Goal: Check status: Check status

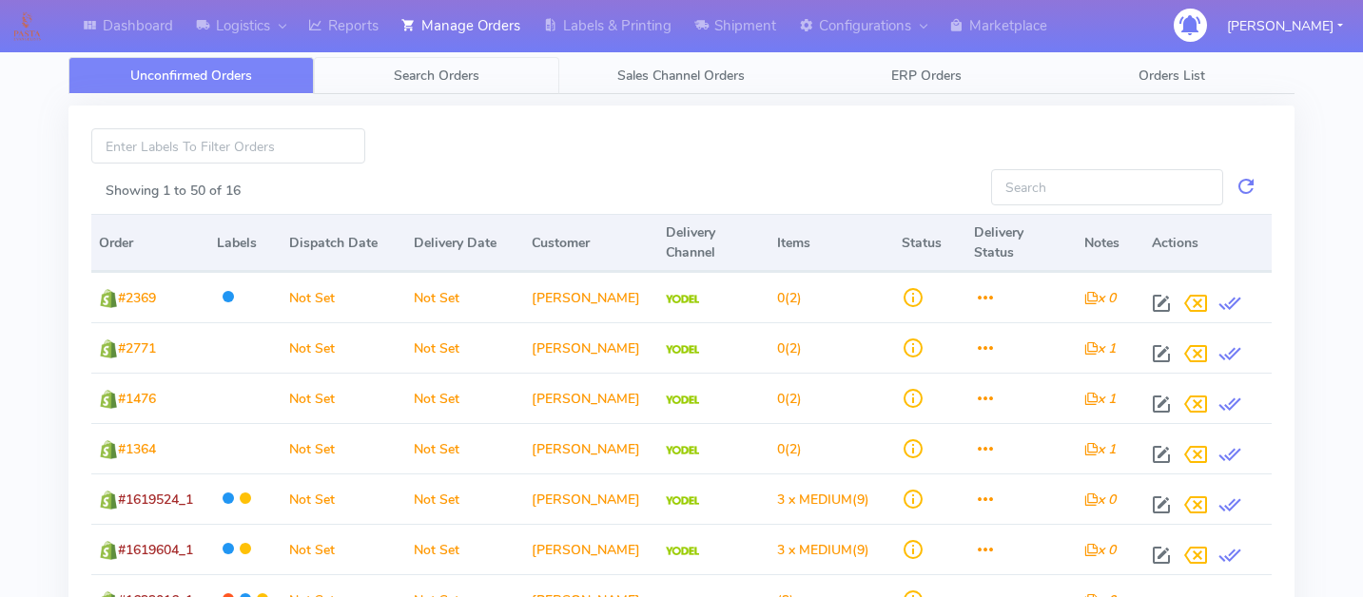
click at [433, 73] on span "Search Orders" at bounding box center [437, 76] width 86 height 18
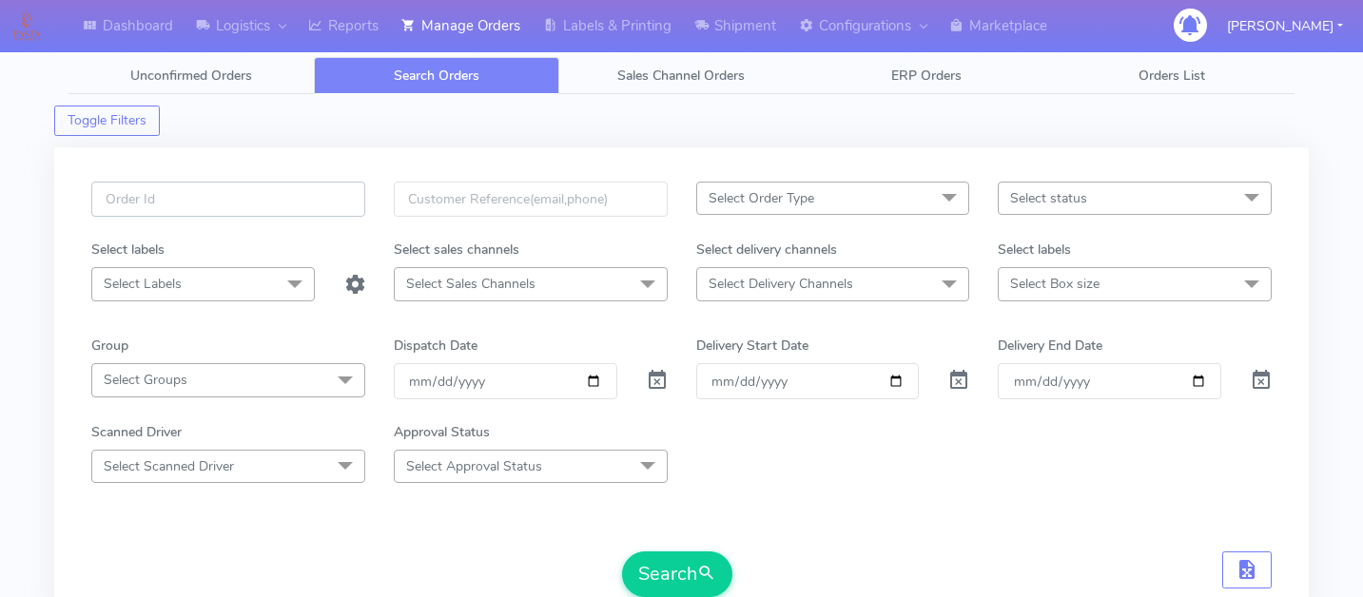
click at [223, 195] on input "text" at bounding box center [228, 199] width 274 height 35
paste input "1619829A"
type input "1619829A"
click at [658, 378] on span at bounding box center [657, 385] width 23 height 18
click at [670, 570] on button "Search" at bounding box center [677, 575] width 110 height 46
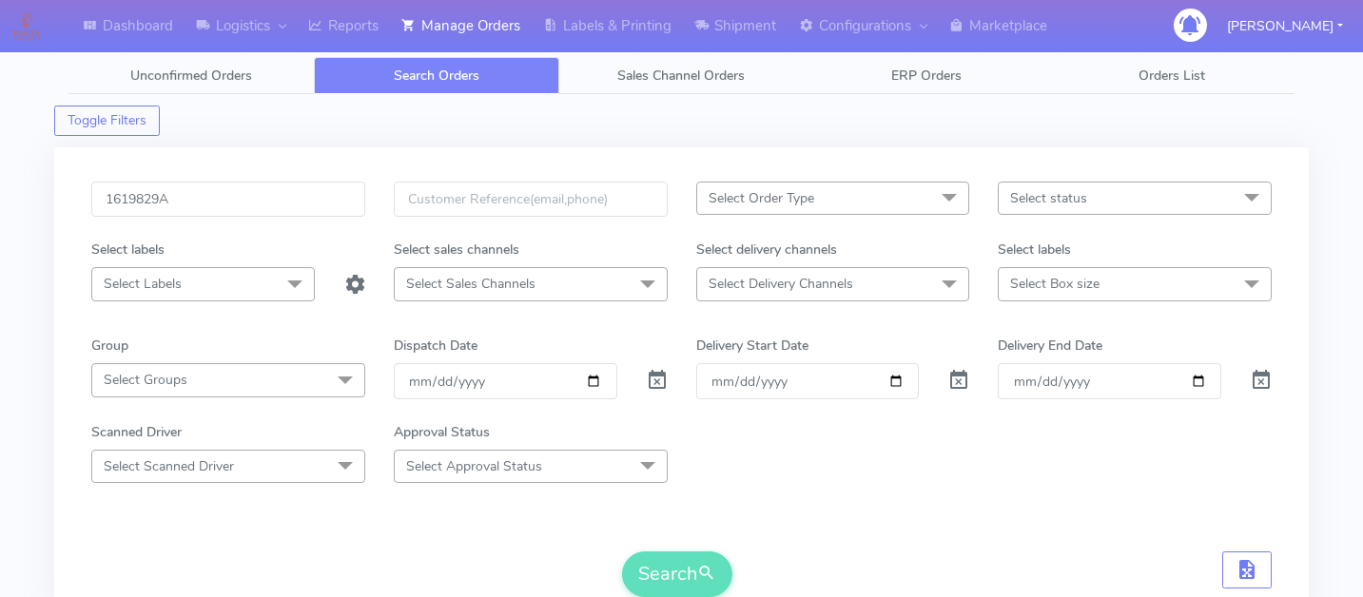
click at [993, 473] on div "Scanned Driver Select Scanned Driver Select All Test Driver [PERSON_NAME] Abdul…" at bounding box center [681, 452] width 1209 height 61
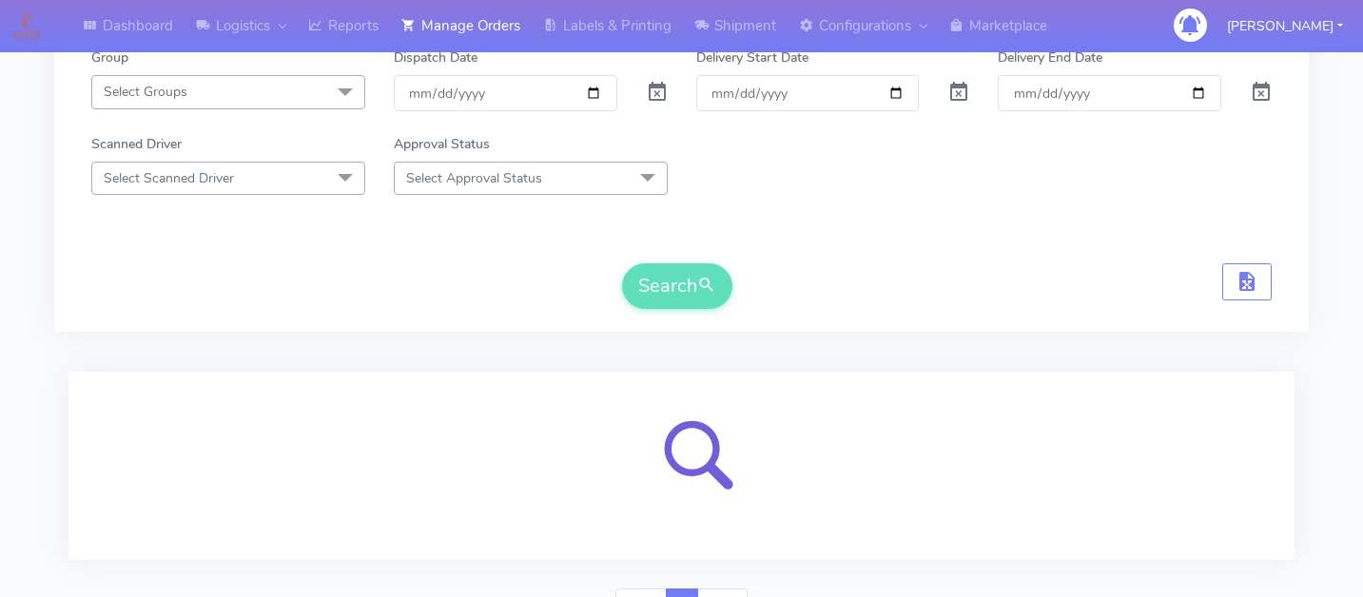
scroll to position [385, 0]
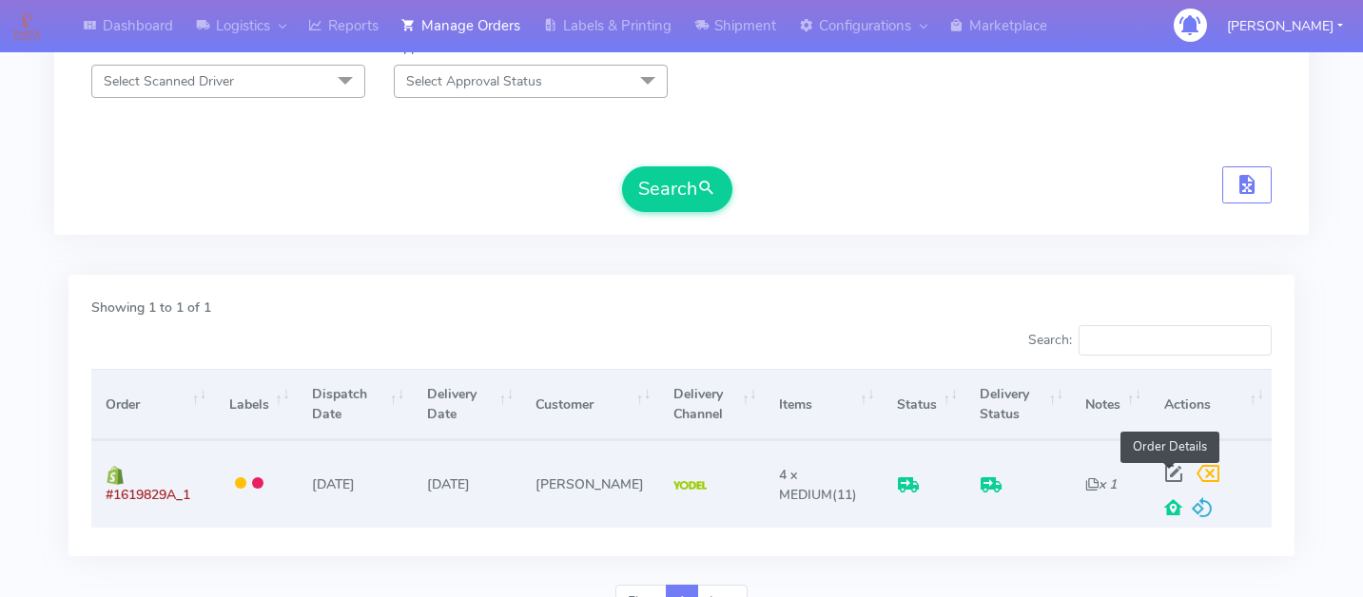
click at [1168, 469] on span at bounding box center [1173, 478] width 34 height 18
select select "5"
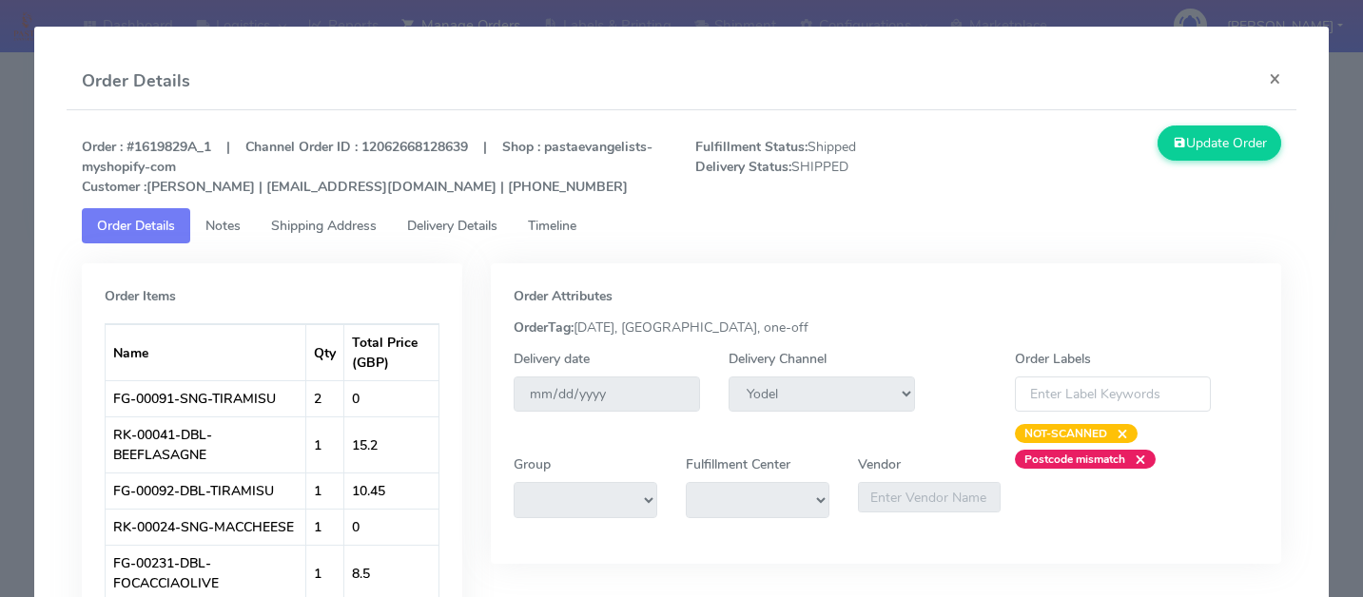
click at [487, 228] on span "Delivery Details" at bounding box center [452, 226] width 90 height 18
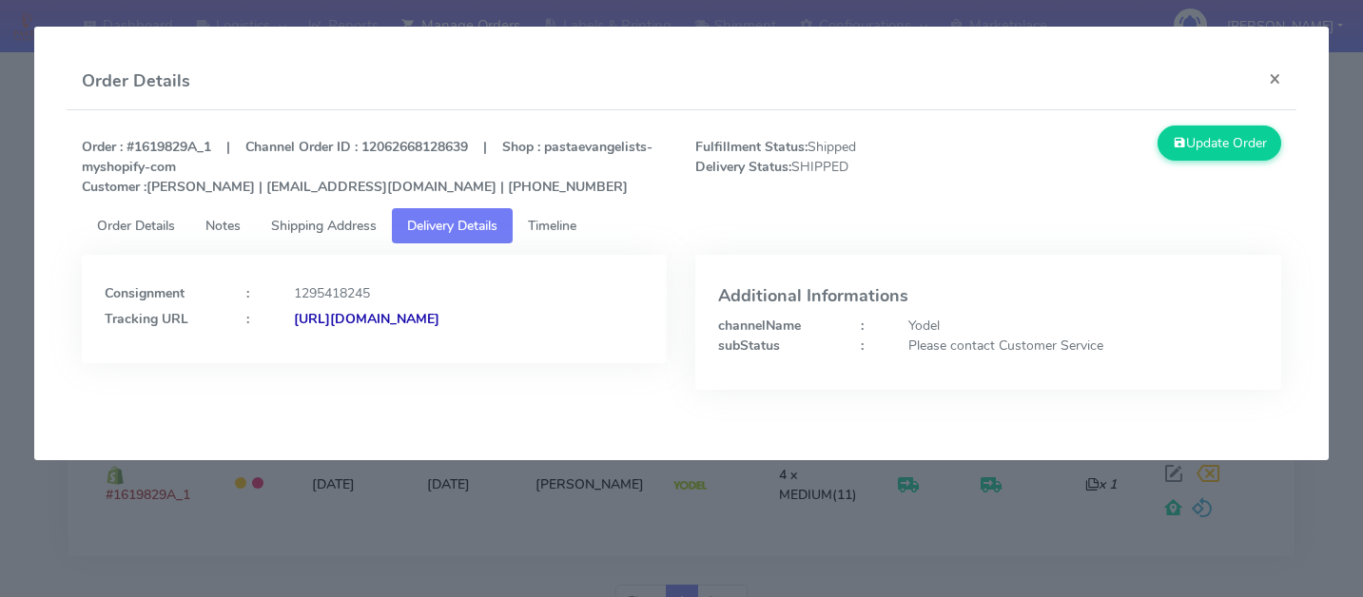
click at [561, 227] on span "Timeline" at bounding box center [552, 226] width 48 height 18
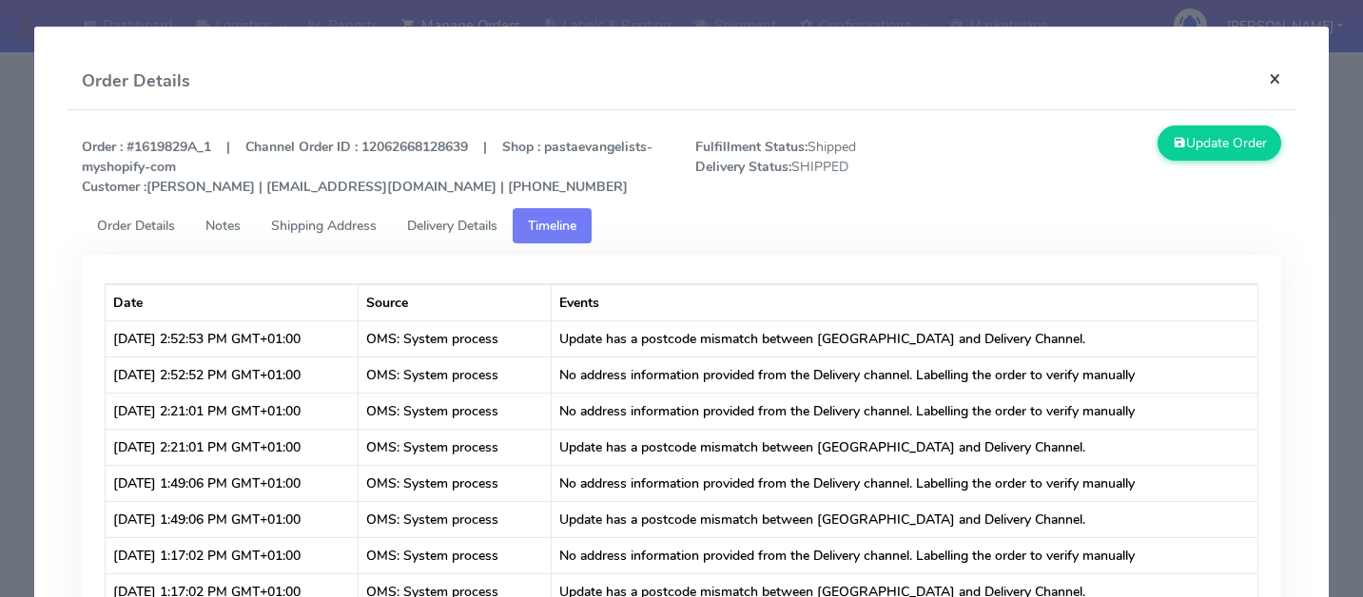
click at [1273, 87] on button "×" at bounding box center [1274, 78] width 43 height 50
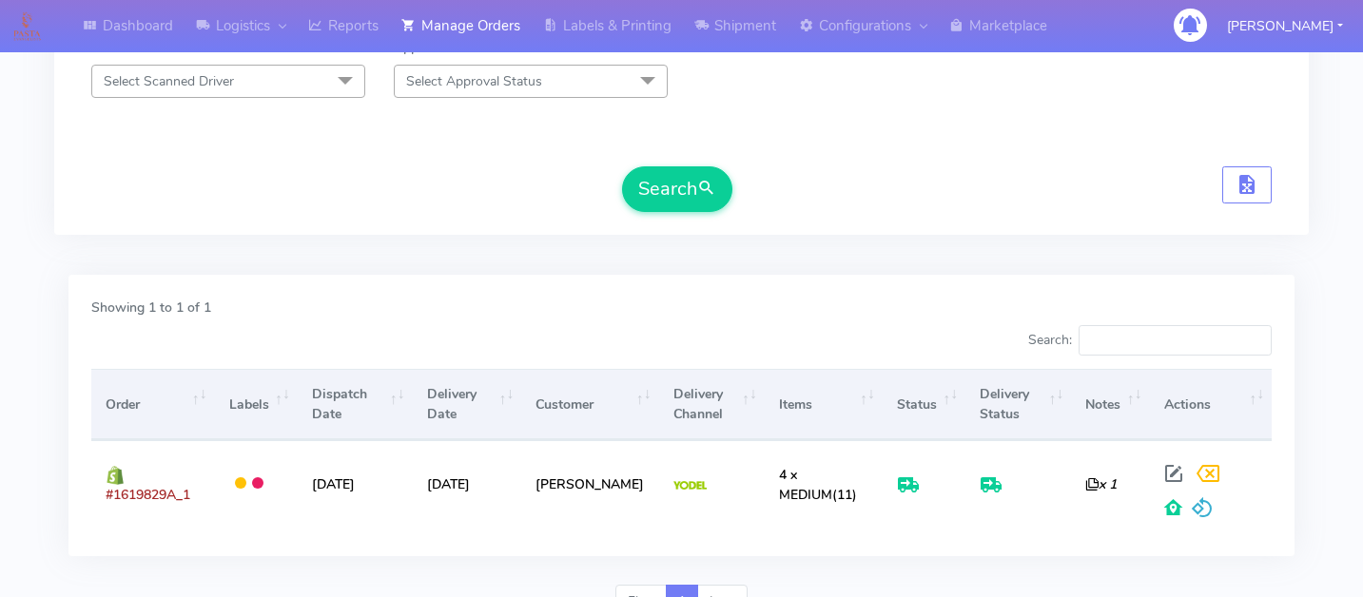
click at [1331, 329] on div "Dashboard Logistics London Logistics Reports Manage Orders Labels & Printing Sh…" at bounding box center [681, 141] width 1363 height 984
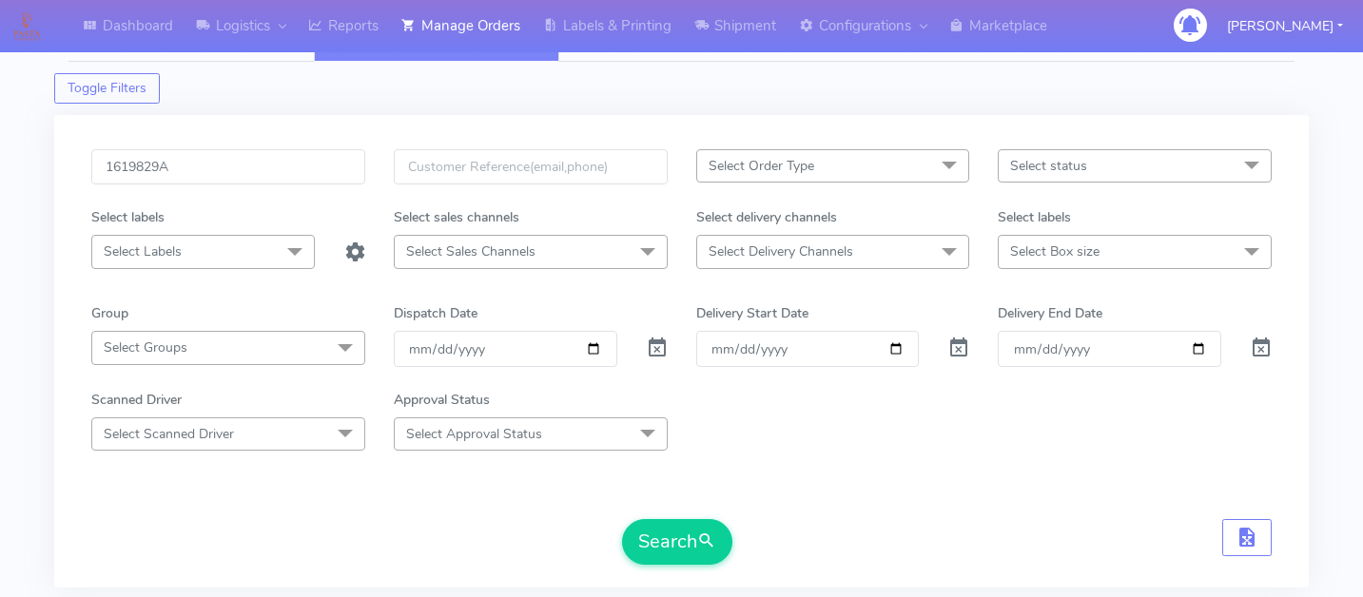
scroll to position [0, 0]
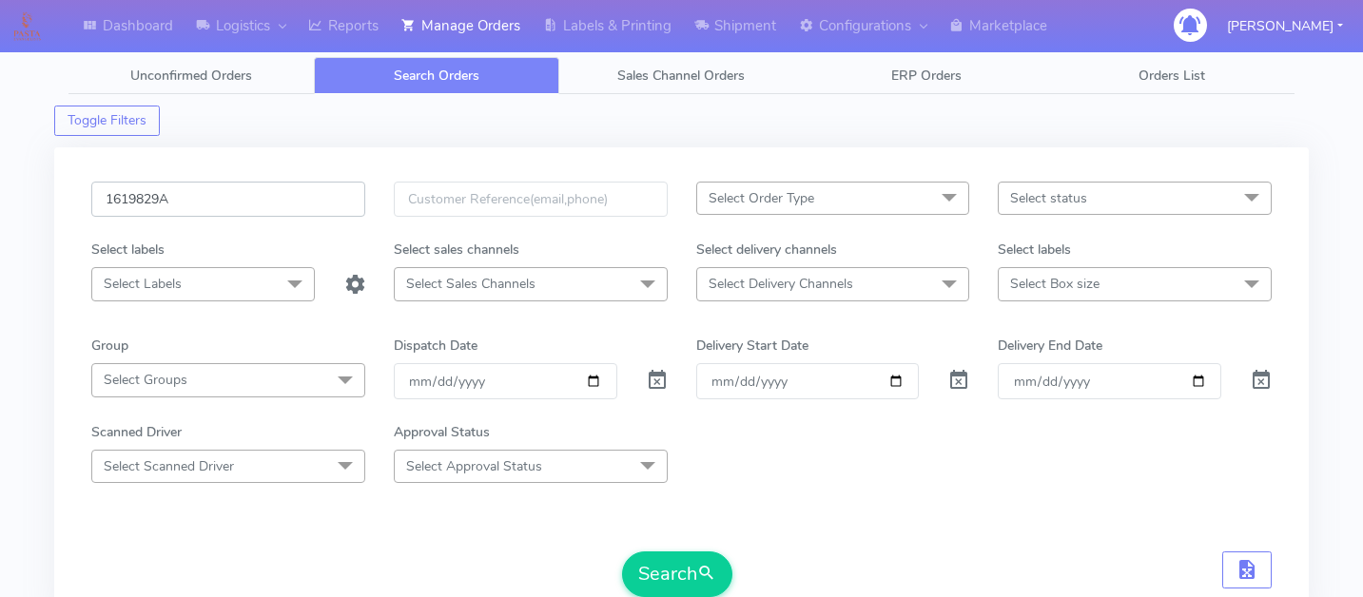
click at [233, 186] on input "1619829A" at bounding box center [228, 199] width 274 height 35
paste input "1621989"
type input "1621989"
click at [651, 562] on button "Search" at bounding box center [677, 575] width 110 height 46
click at [245, 210] on input "1621989" at bounding box center [228, 199] width 274 height 35
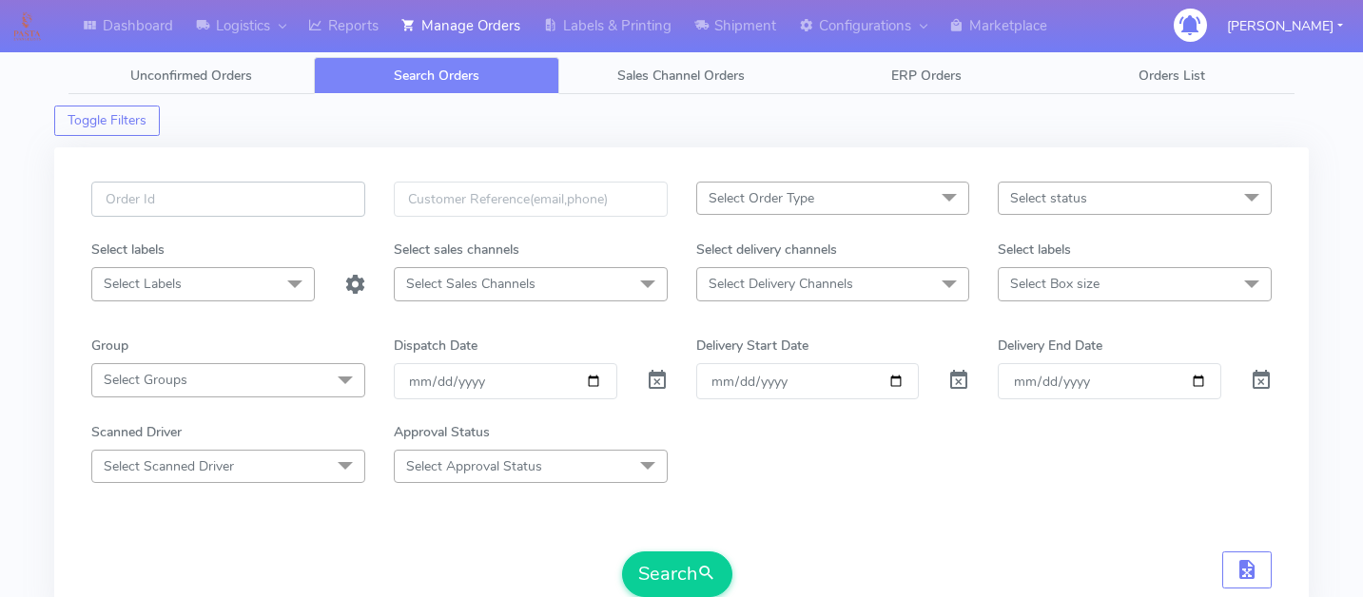
paste input "1619497A"
type input "1619497A"
click at [679, 564] on button "Search" at bounding box center [677, 575] width 110 height 46
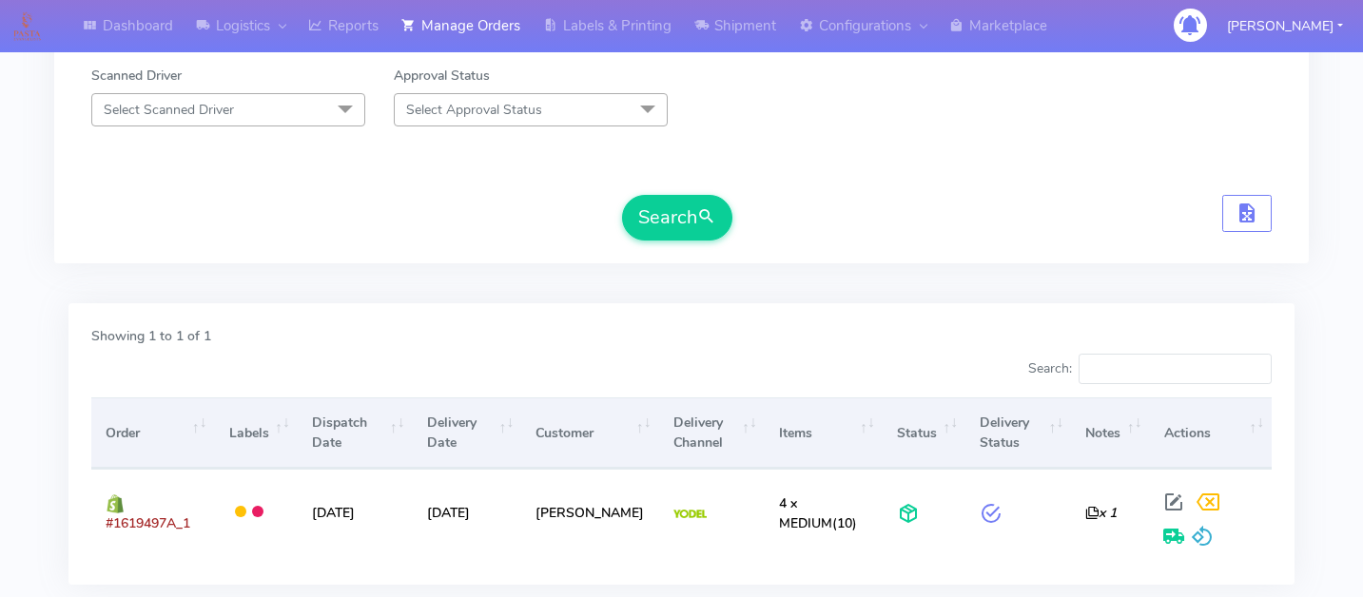
scroll to position [478, 0]
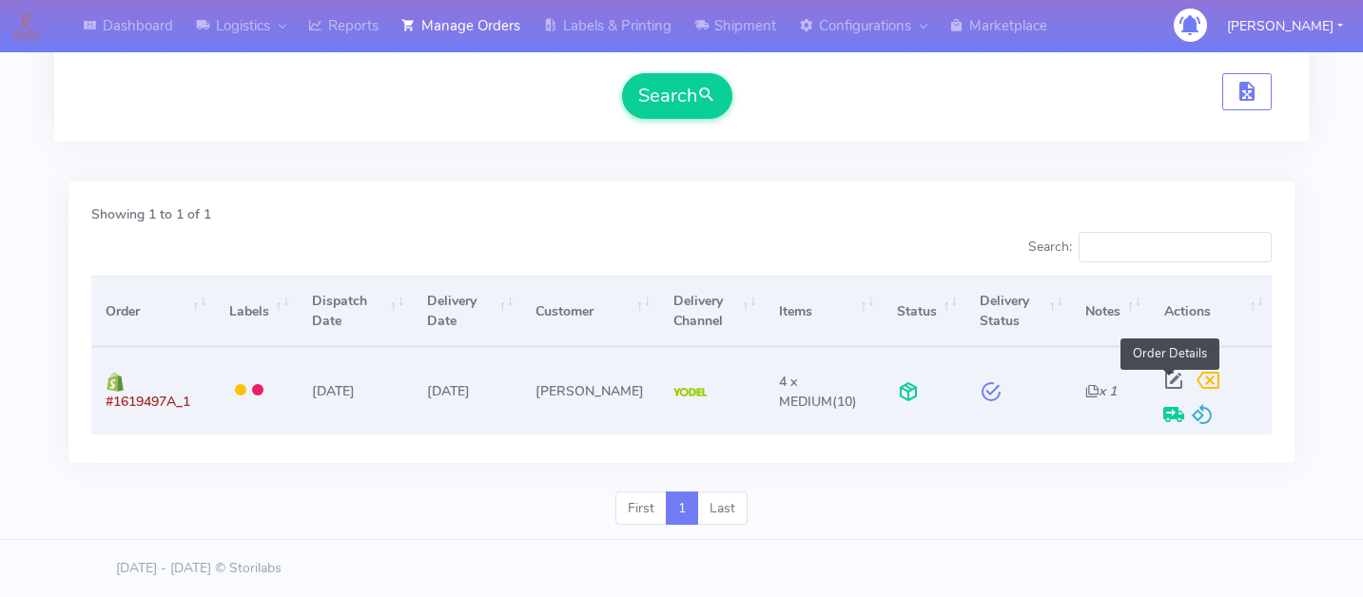
click at [1162, 376] on span at bounding box center [1173, 385] width 34 height 18
select select "5"
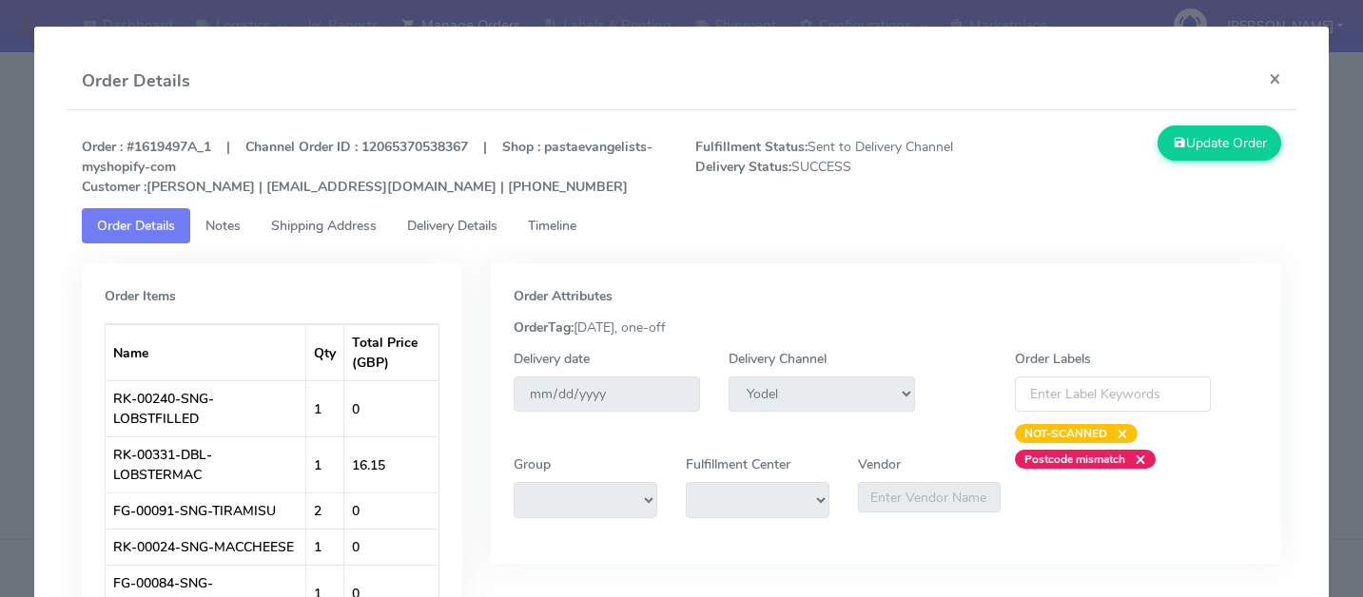
click at [492, 242] on link "Delivery Details" at bounding box center [452, 225] width 121 height 35
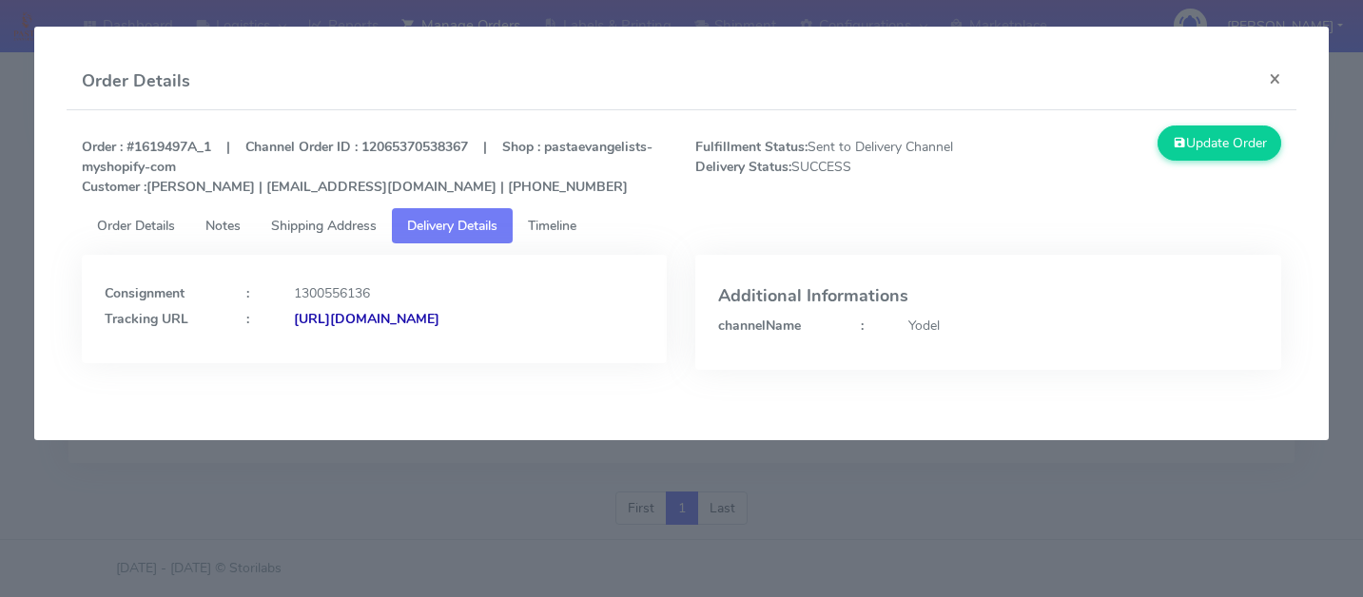
click at [562, 232] on span "Timeline" at bounding box center [552, 226] width 48 height 18
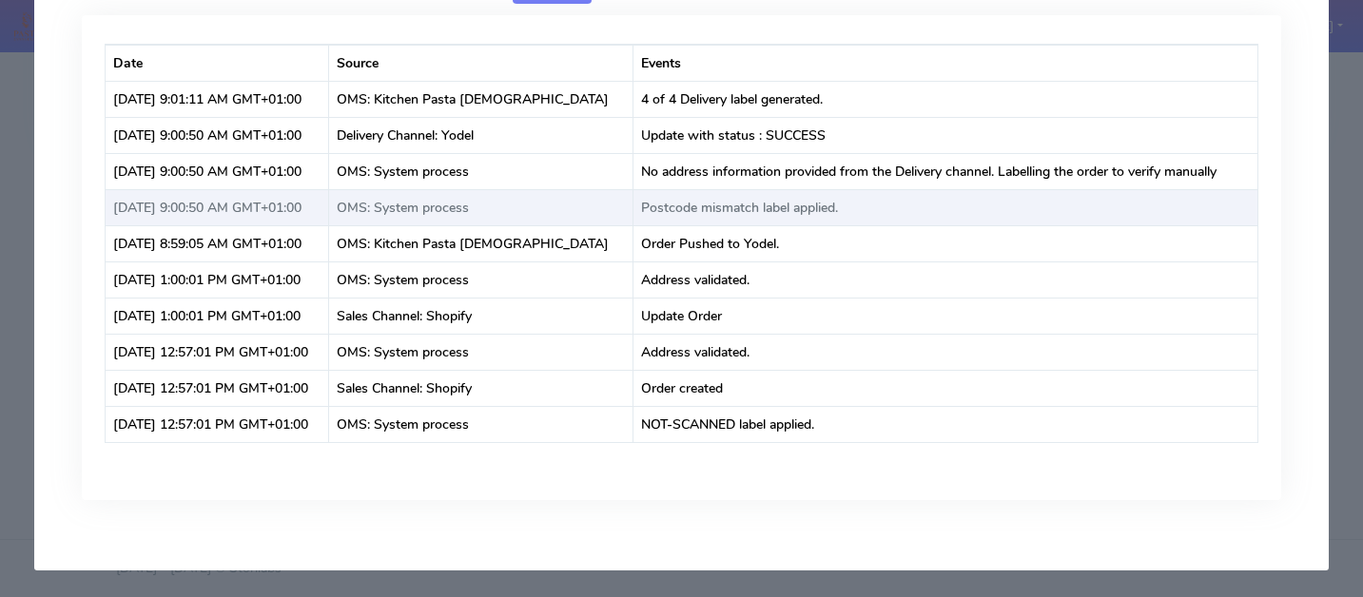
scroll to position [0, 0]
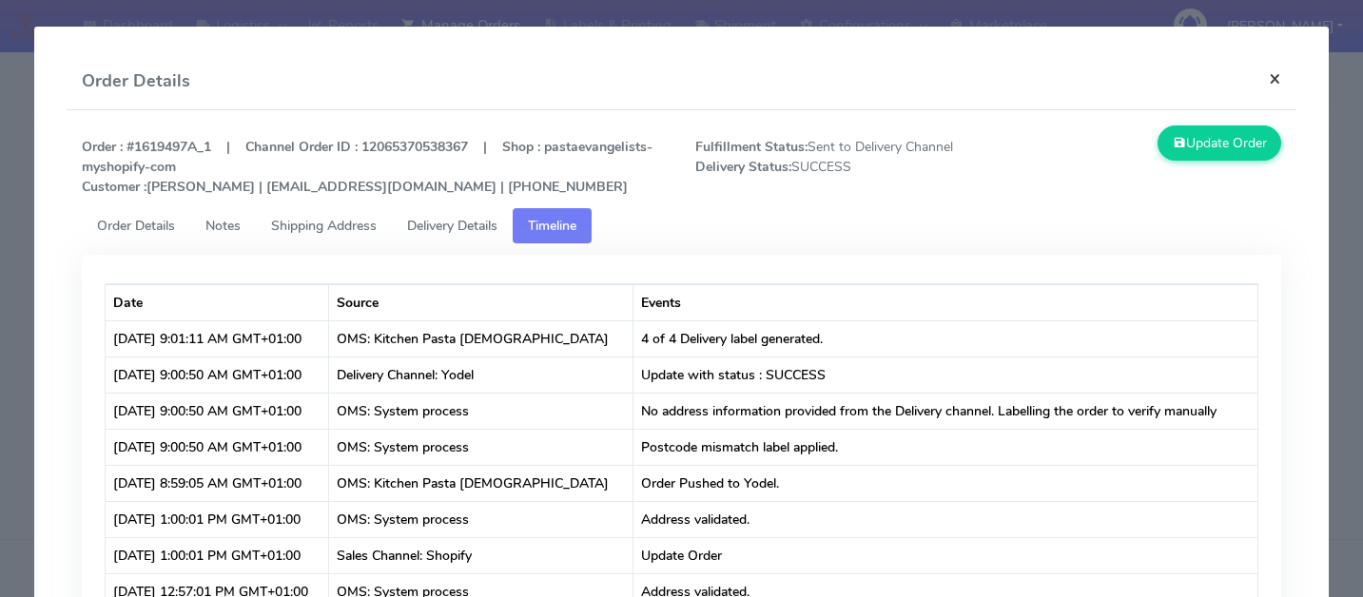
click at [1277, 79] on button "×" at bounding box center [1274, 78] width 43 height 50
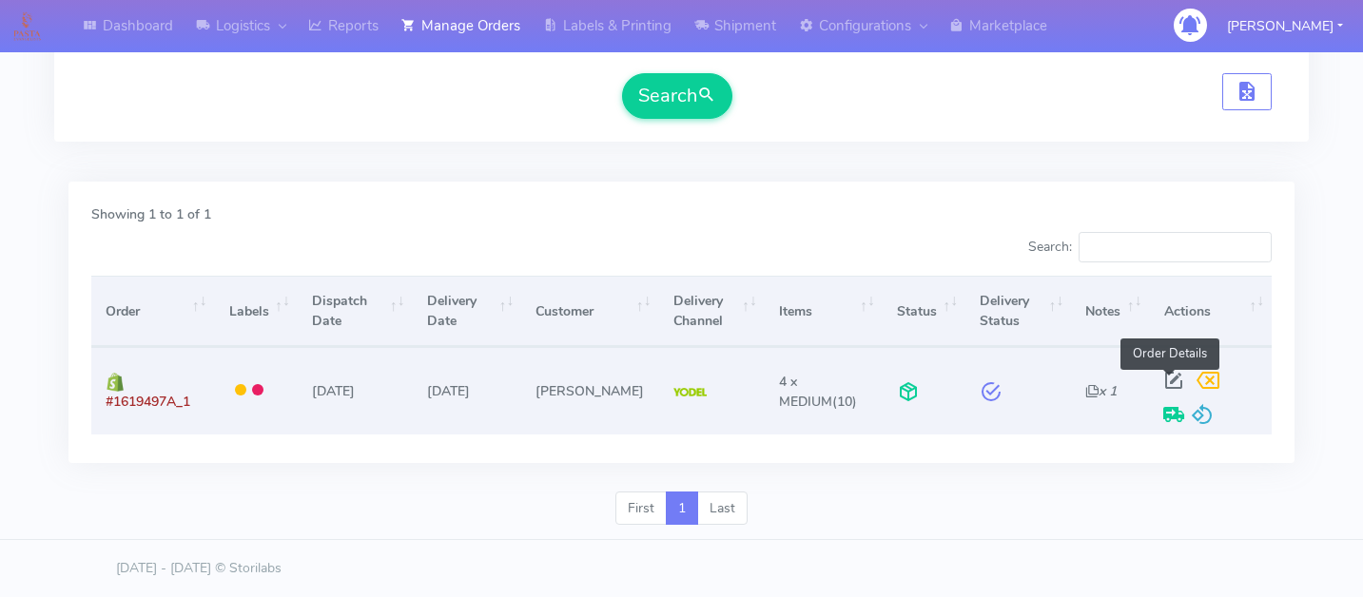
click at [1166, 379] on span at bounding box center [1173, 385] width 34 height 18
select select "5"
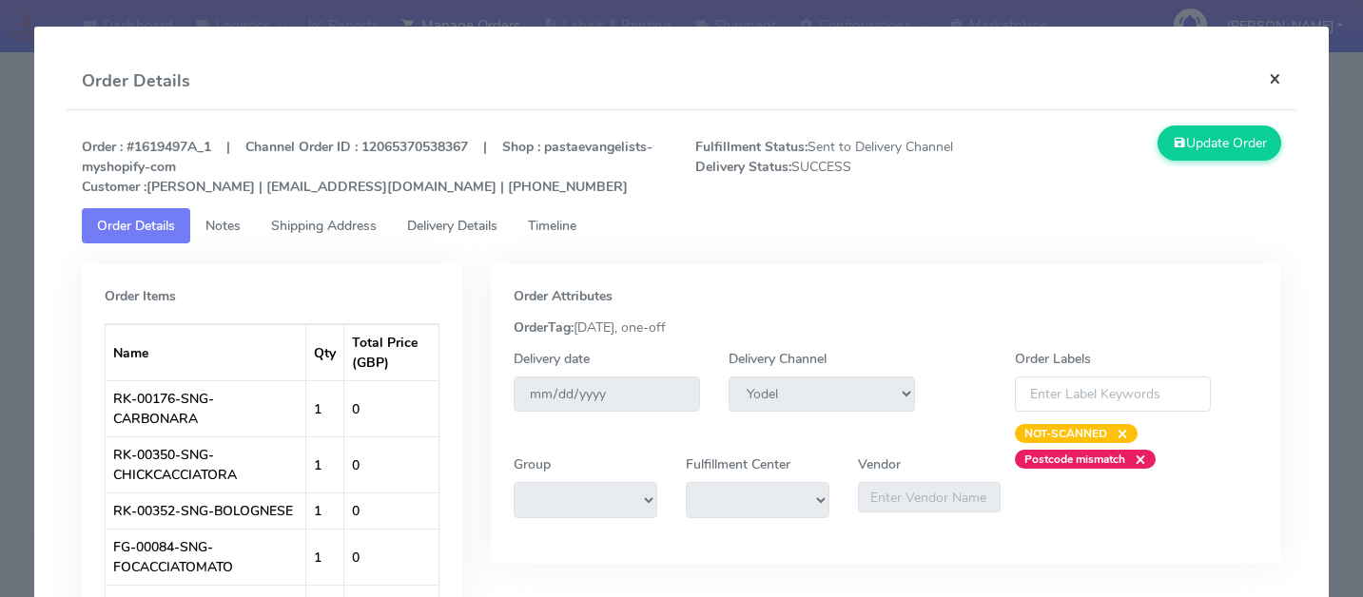
click at [1274, 72] on button "×" at bounding box center [1274, 78] width 43 height 50
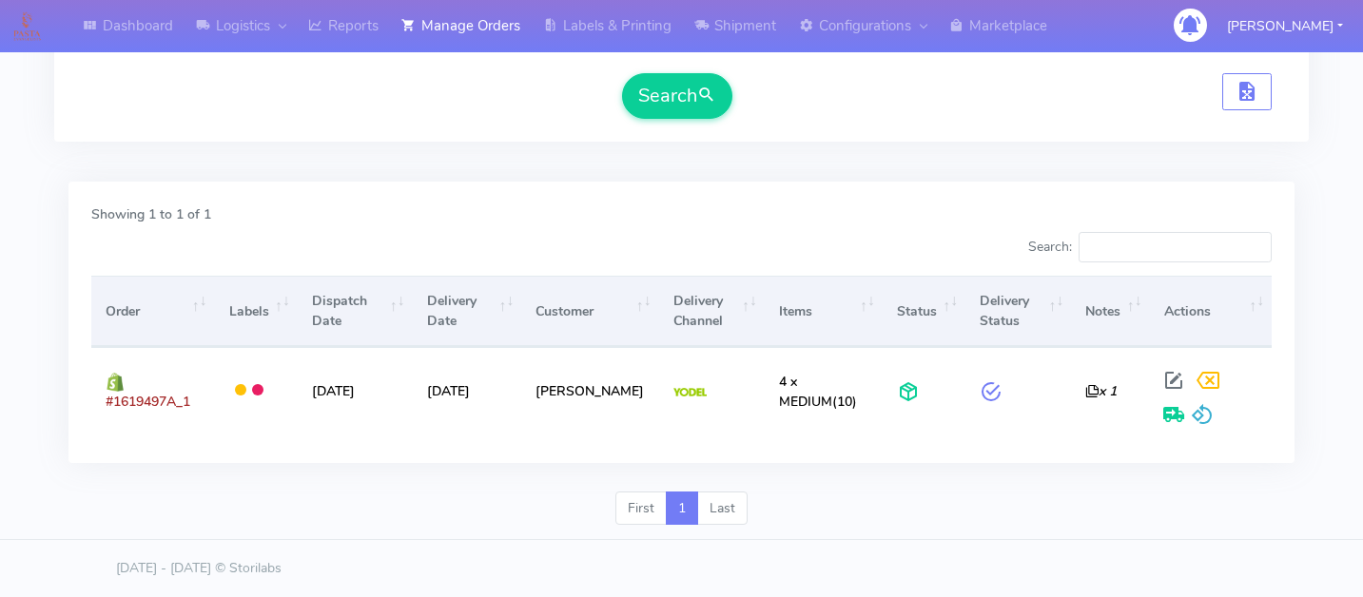
click at [1305, 240] on div "Showing 1 to 1 of 1 Search: Order Labels Dispatch Date Delivery Date Customer D…" at bounding box center [681, 337] width 1254 height 310
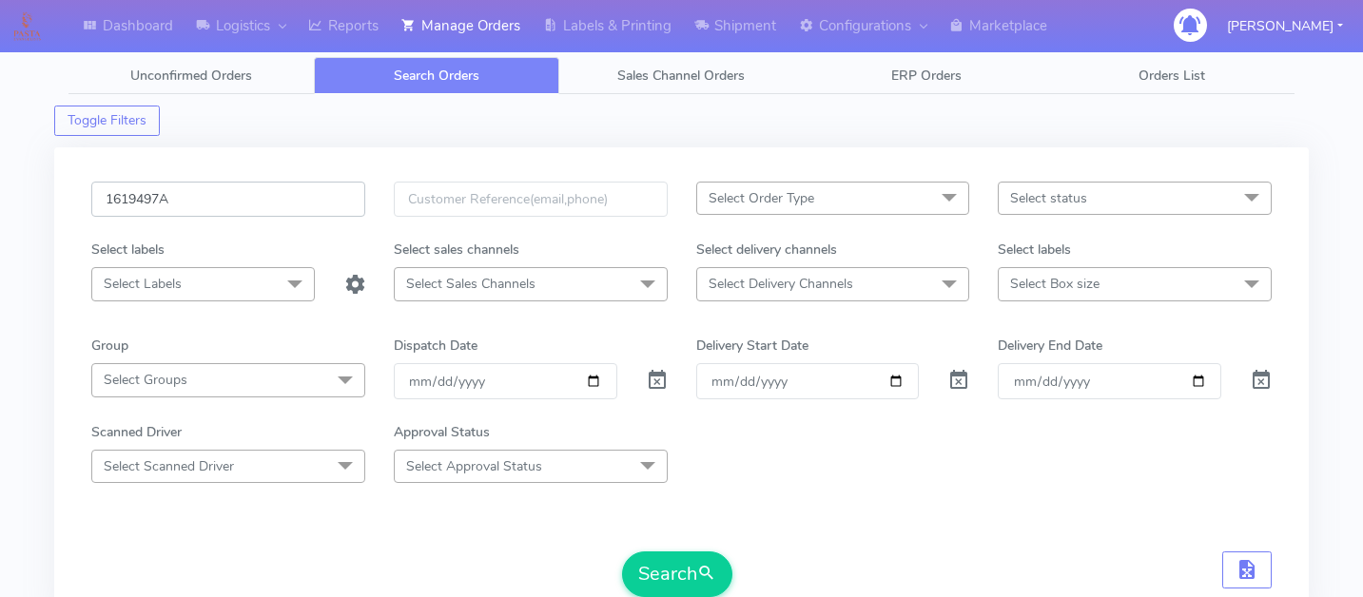
click at [293, 184] on input "1619497A" at bounding box center [228, 199] width 274 height 35
paste input "1621931"
type input "1621931"
click at [689, 558] on button "Search" at bounding box center [677, 575] width 110 height 46
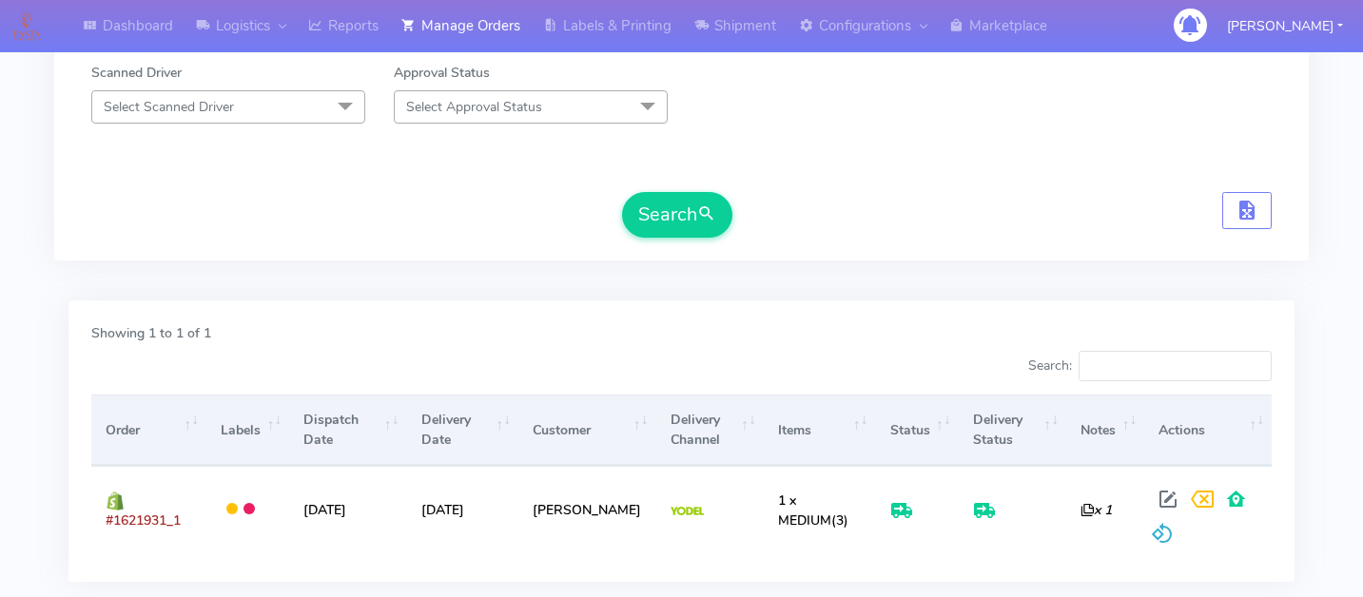
scroll to position [478, 0]
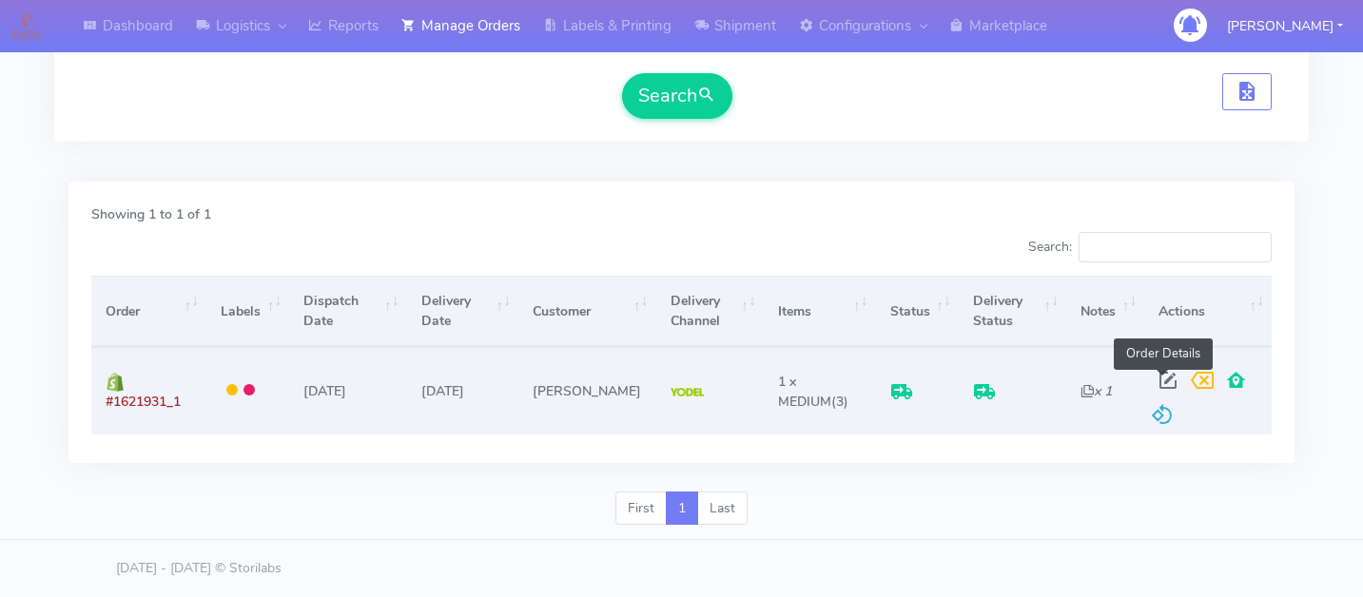
click at [1151, 380] on span at bounding box center [1168, 385] width 34 height 18
select select "5"
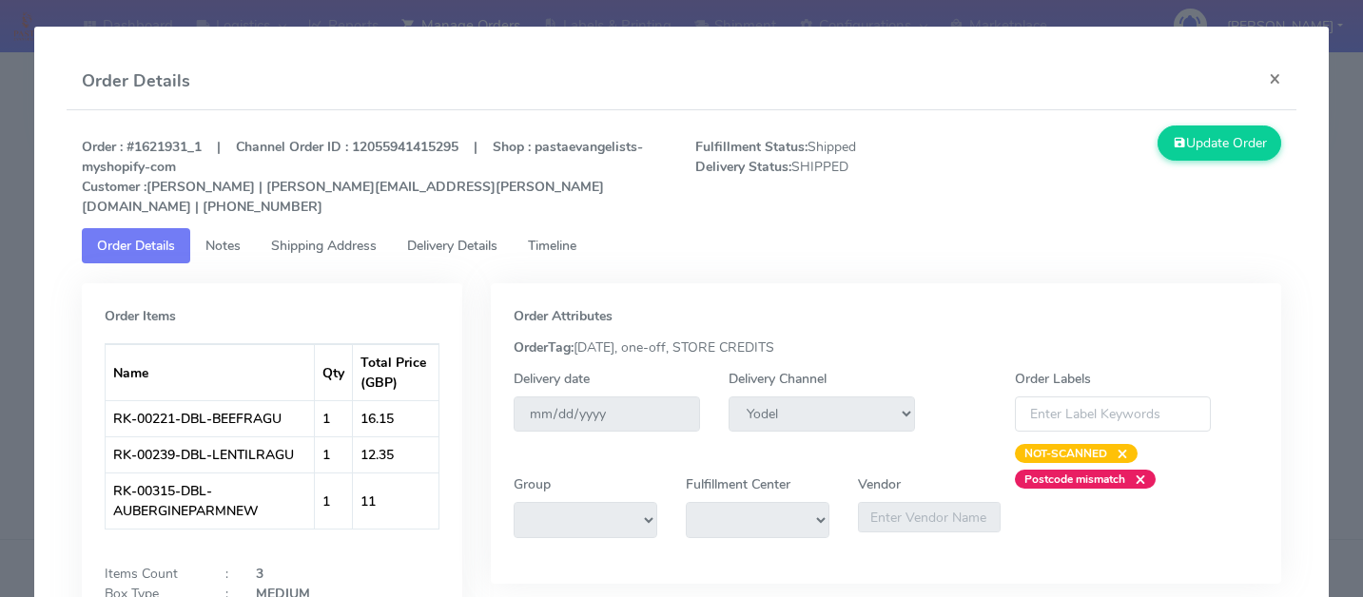
click at [445, 237] on span "Delivery Details" at bounding box center [452, 246] width 90 height 18
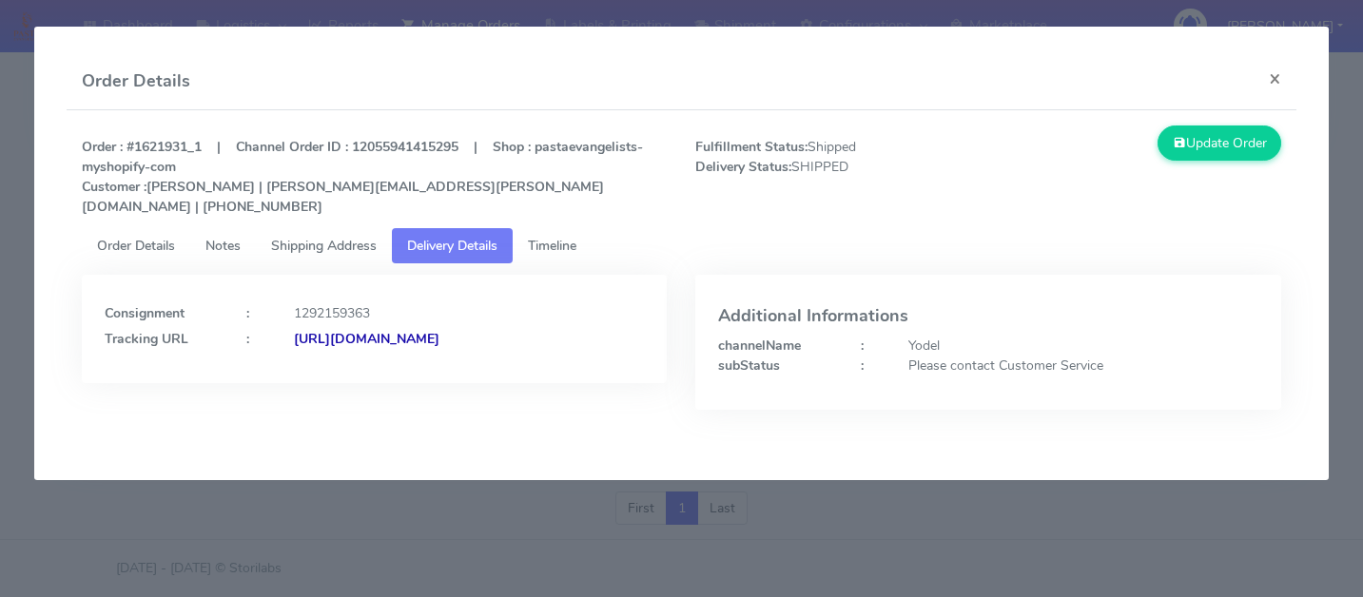
click at [562, 228] on link "Timeline" at bounding box center [552, 245] width 79 height 35
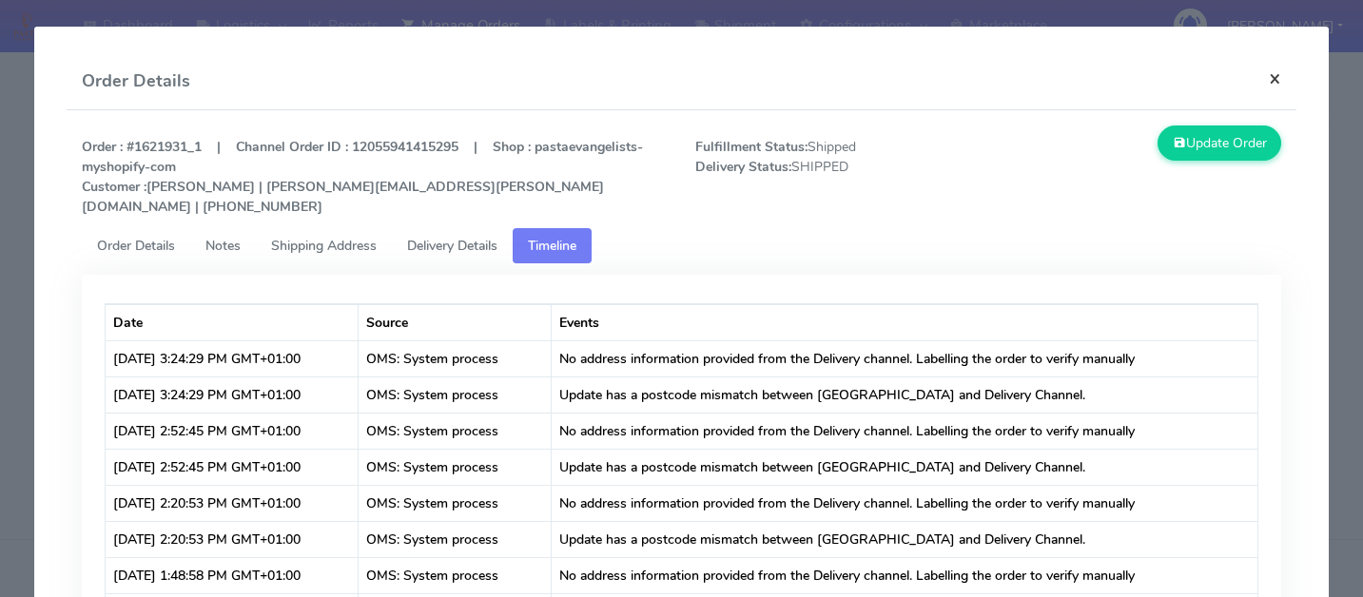
click at [1273, 70] on button "×" at bounding box center [1274, 78] width 43 height 50
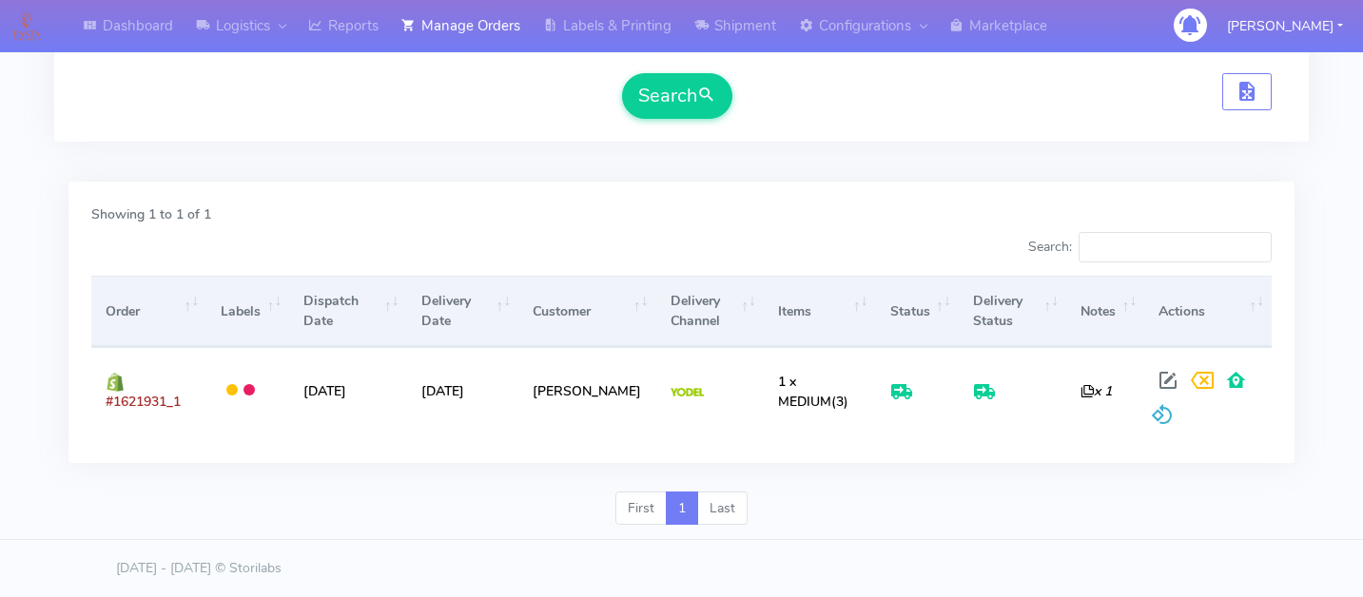
scroll to position [0, 0]
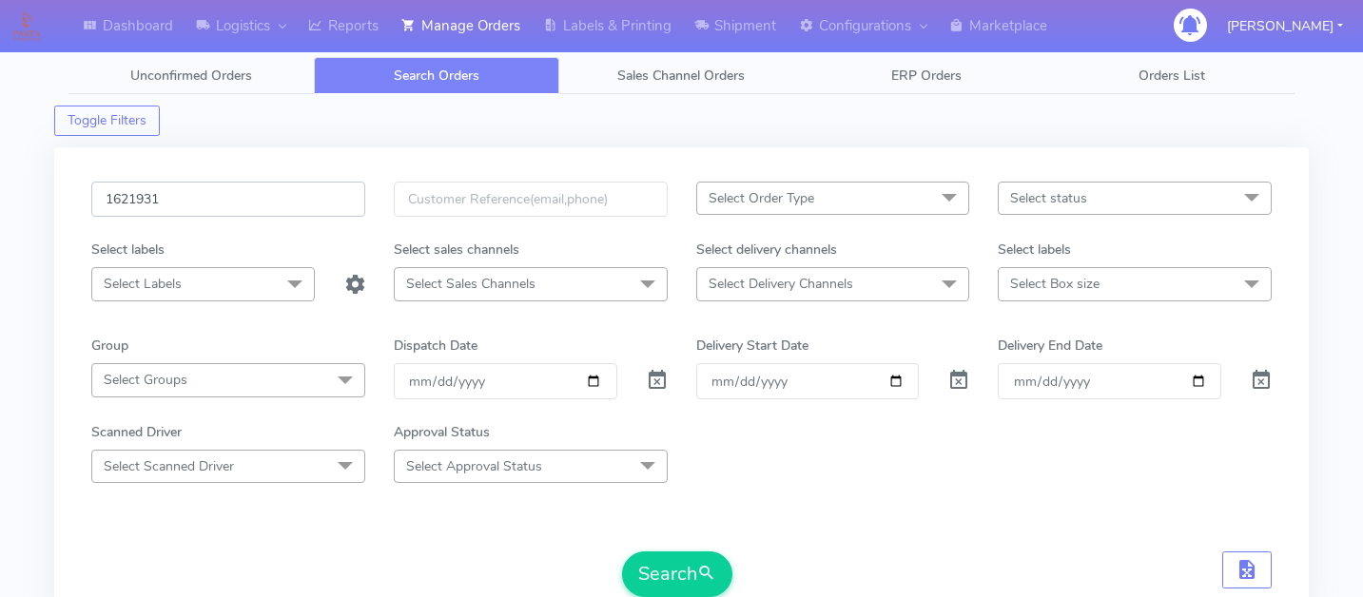
click at [235, 212] on input "1621931" at bounding box center [228, 199] width 274 height 35
paste input "1621373"
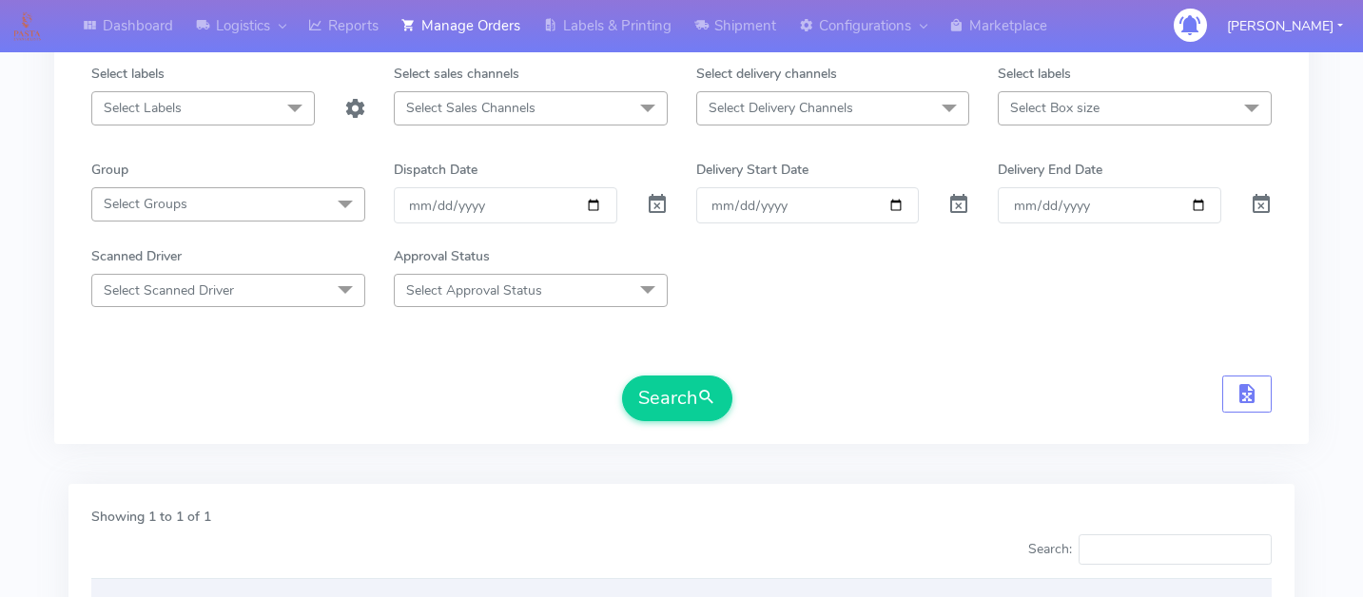
scroll to position [212, 0]
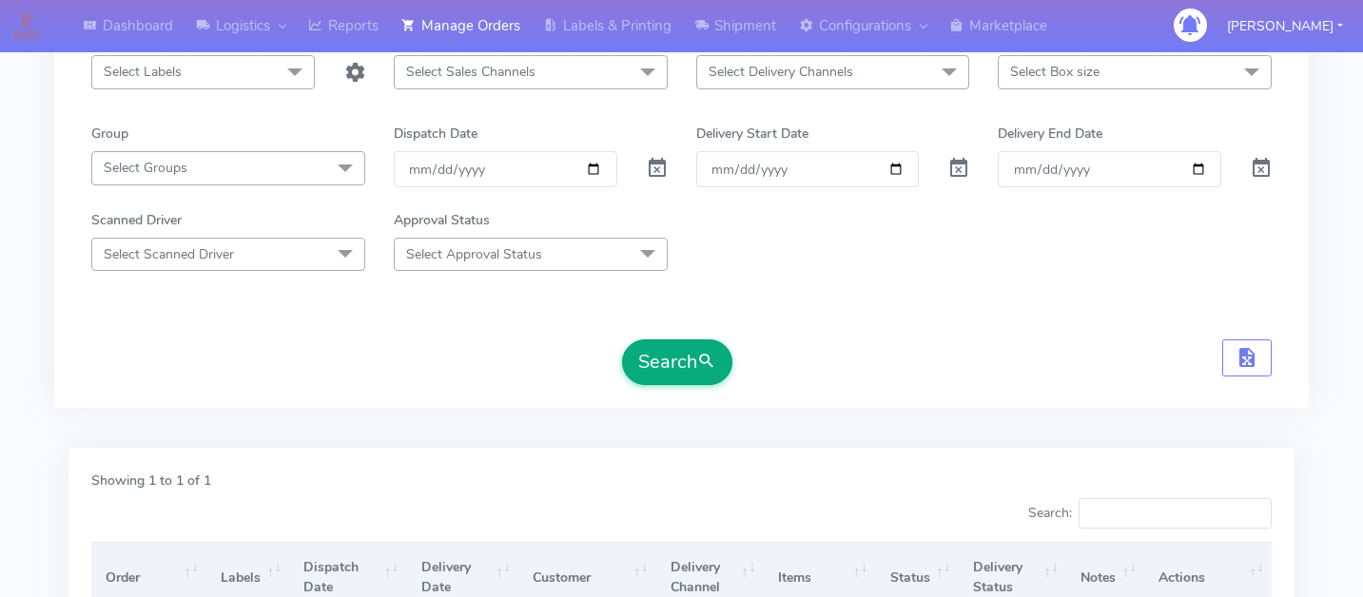
type input "1621373"
click at [702, 366] on span "submit" at bounding box center [706, 362] width 19 height 26
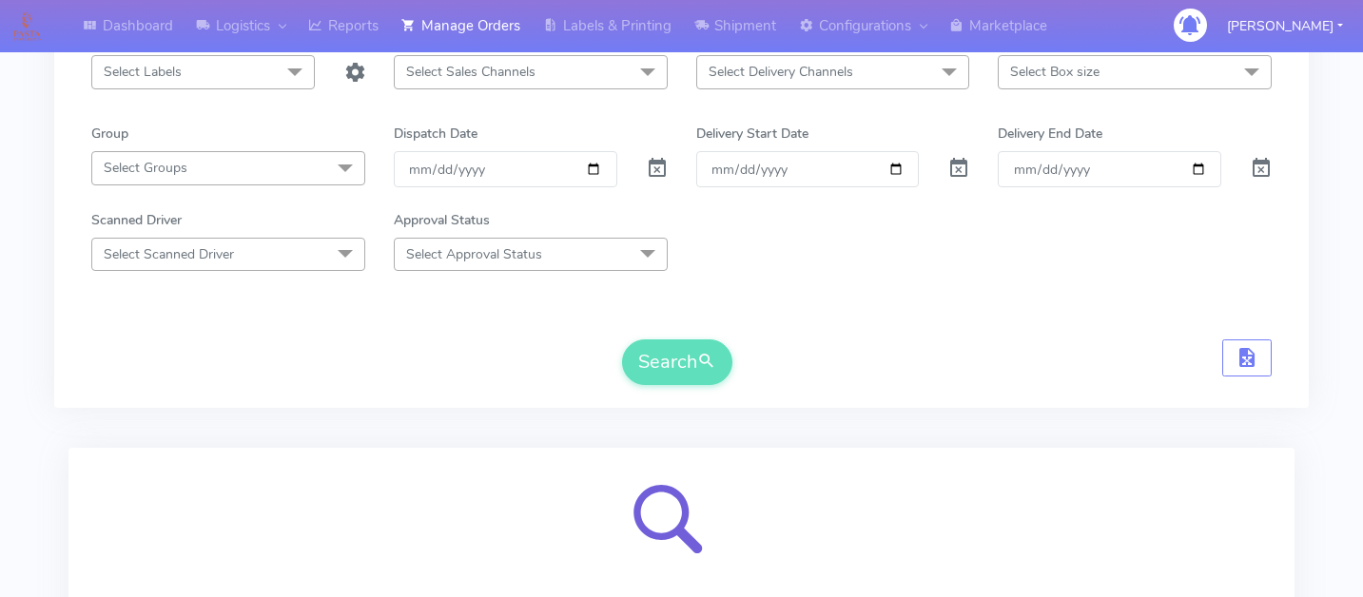
click at [944, 415] on div "1621373 Select Order Type Select All MEALS ATAVI One Off Pasta Club Gift Kit Ev…" at bounding box center [681, 180] width 1254 height 513
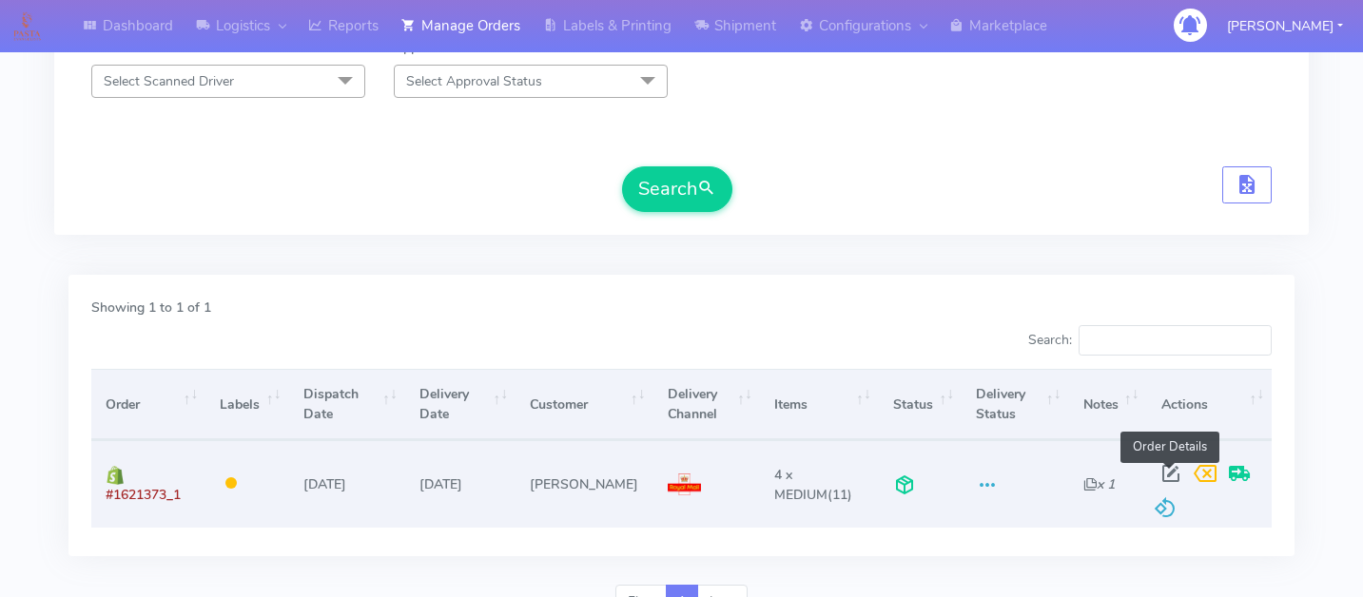
click at [1173, 471] on span at bounding box center [1171, 478] width 34 height 18
select select "3"
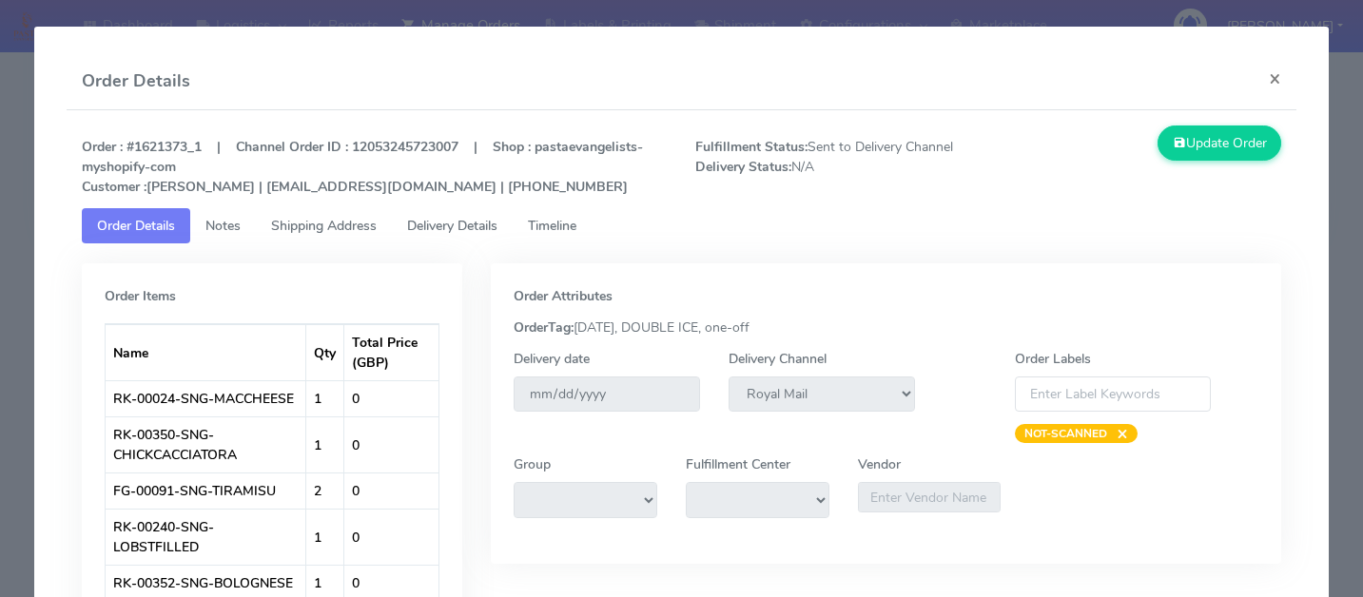
click at [488, 225] on span "Delivery Details" at bounding box center [452, 226] width 90 height 18
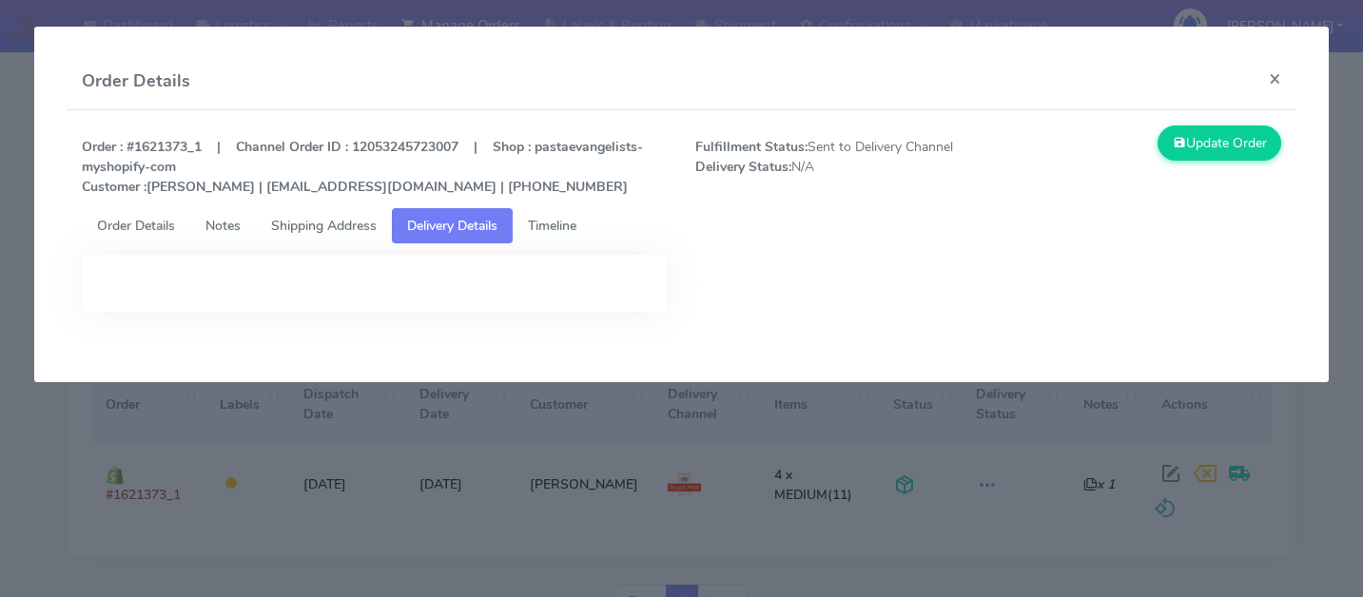
click at [563, 229] on span "Timeline" at bounding box center [552, 226] width 48 height 18
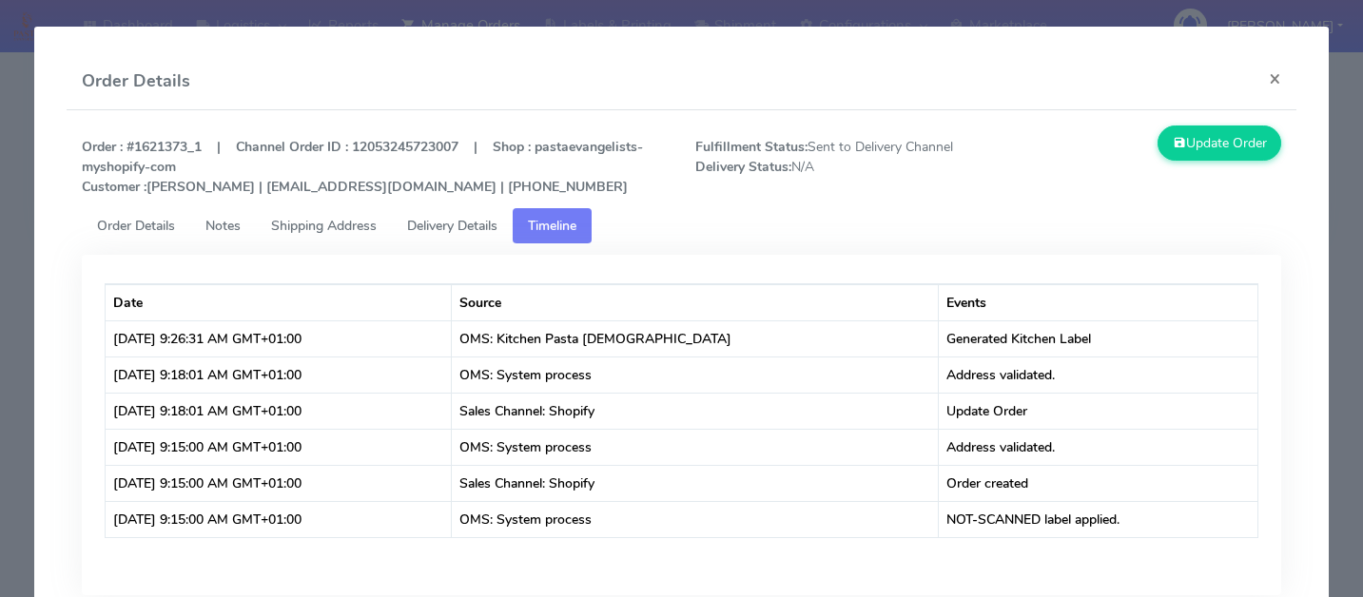
click at [911, 244] on div "Date Source Events [DATE] 9:26:31 AM GMT+01:00 OMS: Kitchen Pasta Evangelists G…" at bounding box center [682, 433] width 1228 height 380
click at [1267, 87] on button "×" at bounding box center [1274, 78] width 43 height 50
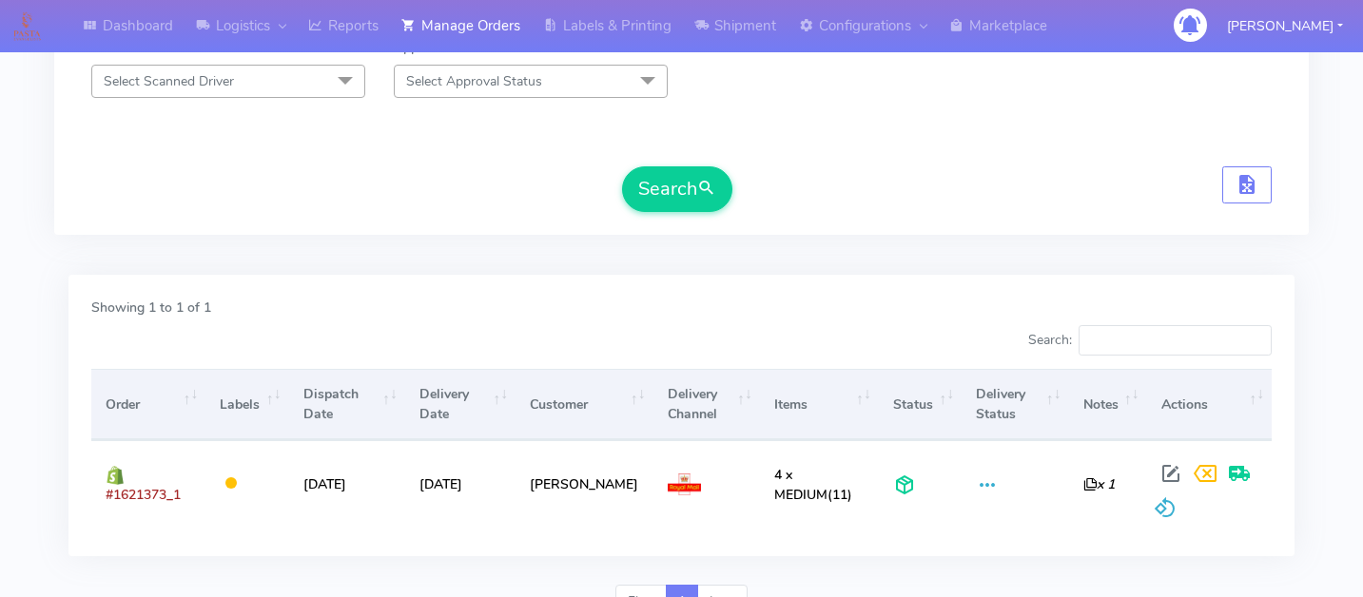
click at [858, 204] on div "Search" at bounding box center [681, 189] width 1180 height 46
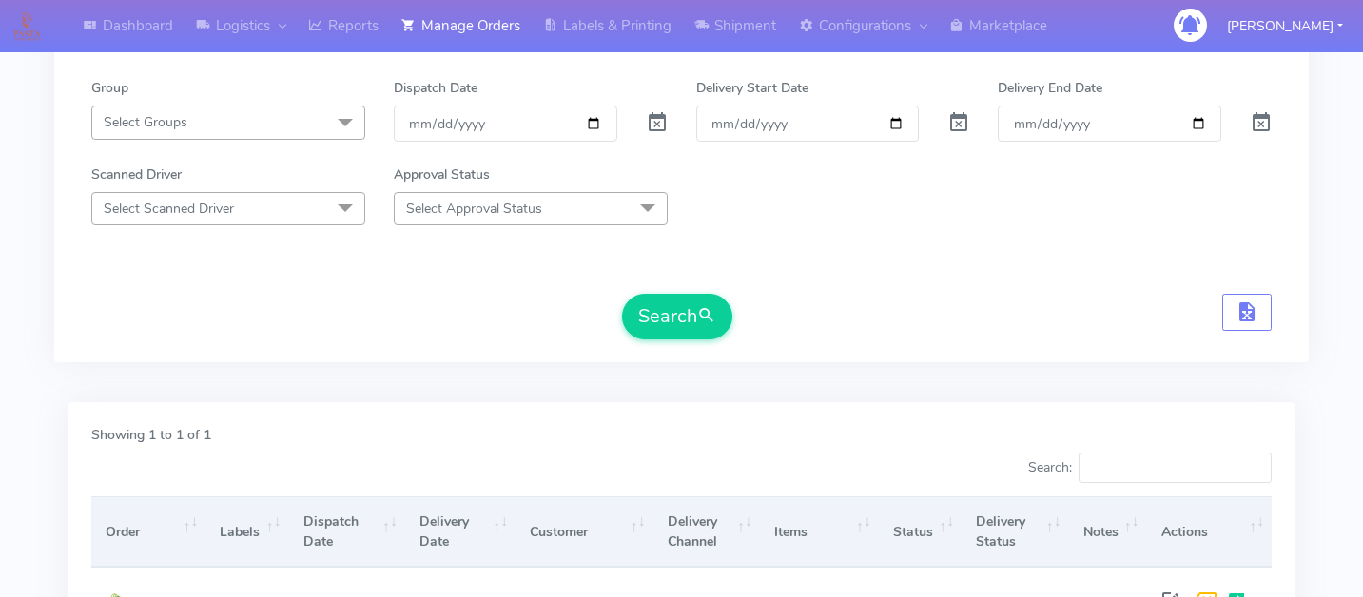
scroll to position [0, 0]
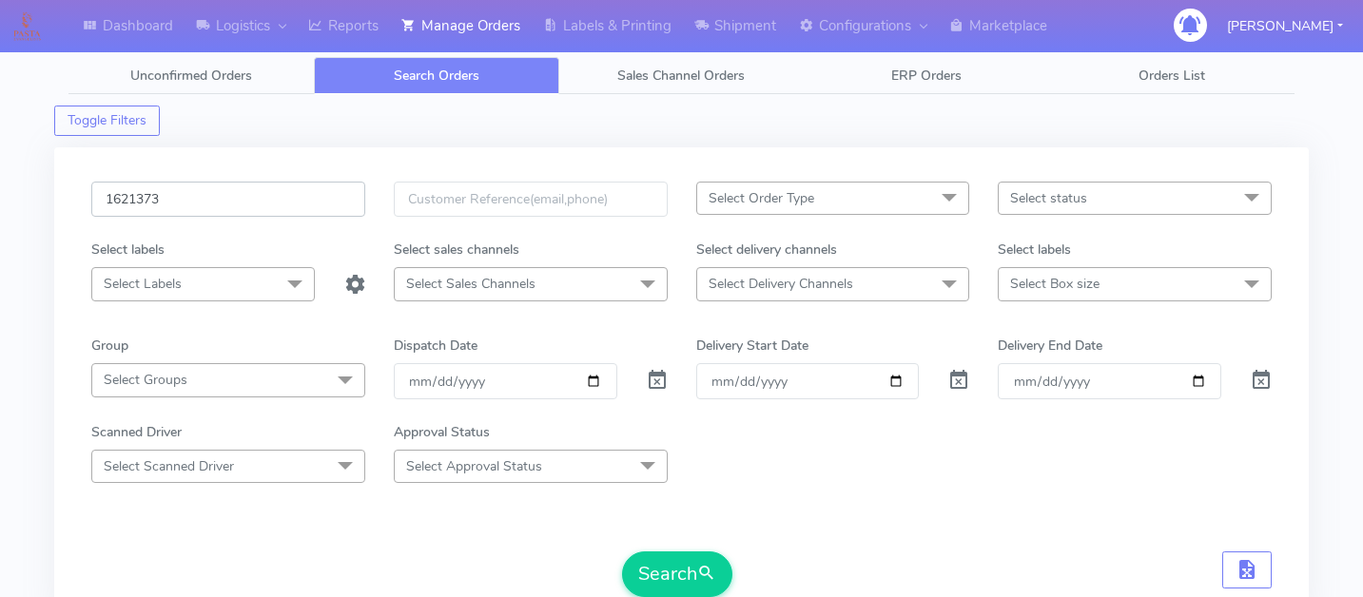
click at [303, 189] on input "1621373" at bounding box center [228, 199] width 274 height 35
paste input "1621756"
type input "1621756"
click at [654, 585] on button "Search" at bounding box center [677, 575] width 110 height 46
click at [258, 187] on input "1621756" at bounding box center [228, 199] width 274 height 35
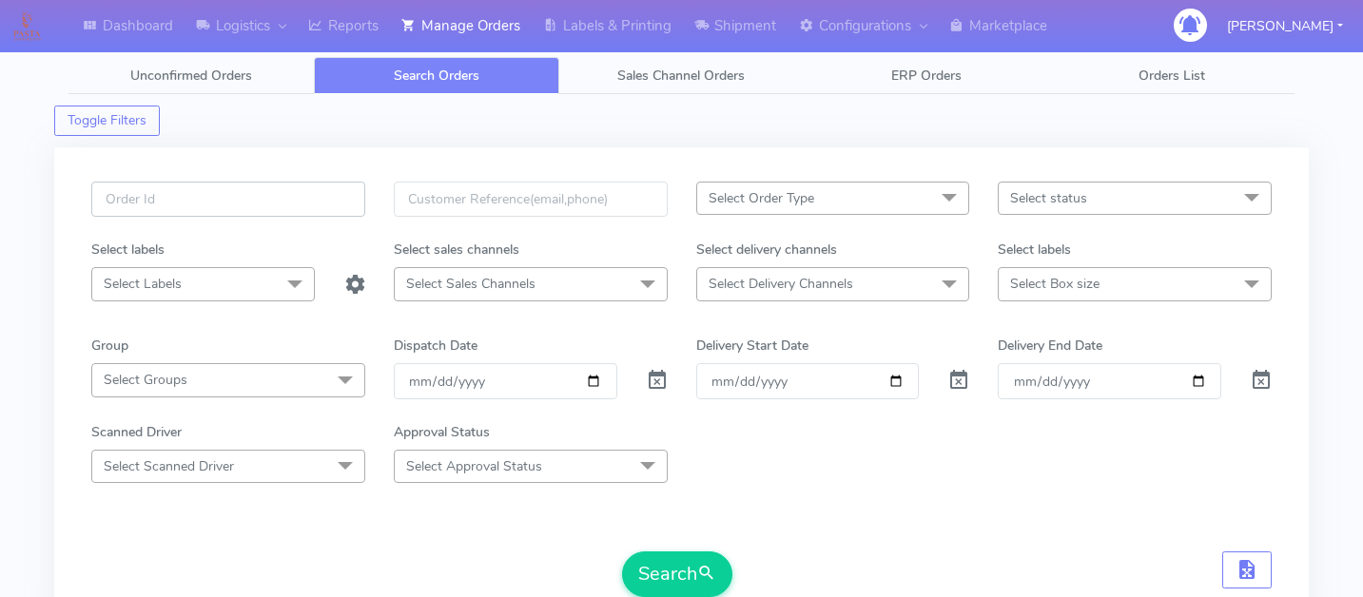
paste input "1621756"
type input "1621756"
click at [659, 567] on button "Search" at bounding box center [677, 575] width 110 height 46
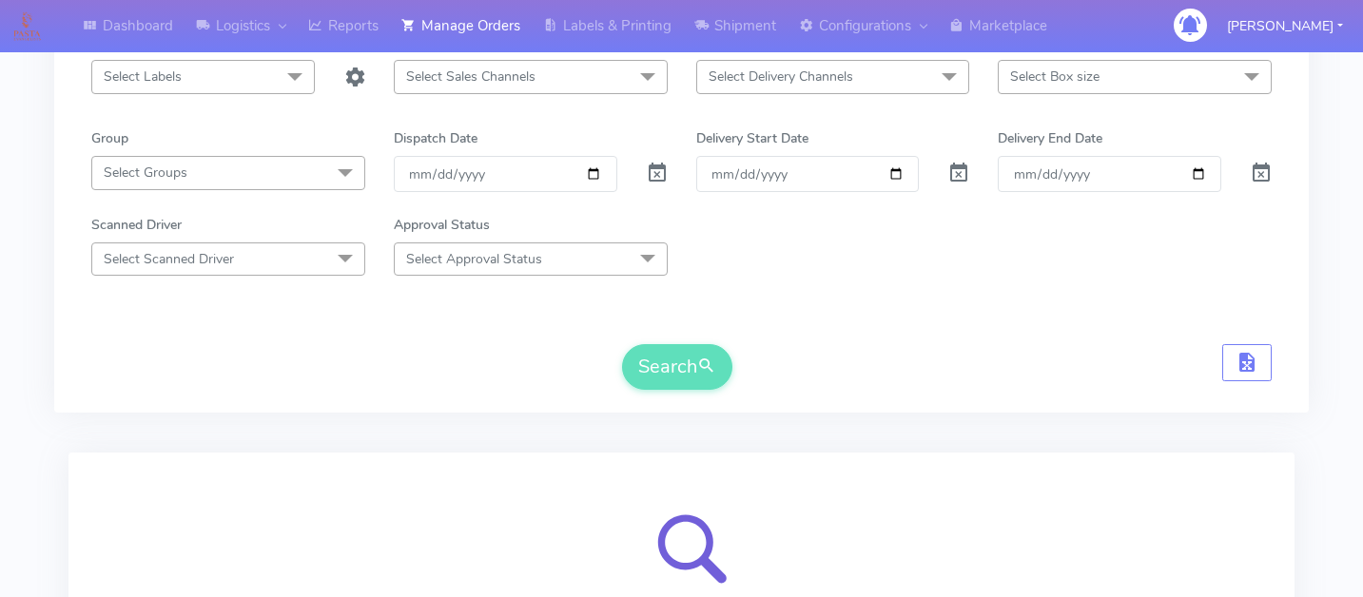
scroll to position [385, 0]
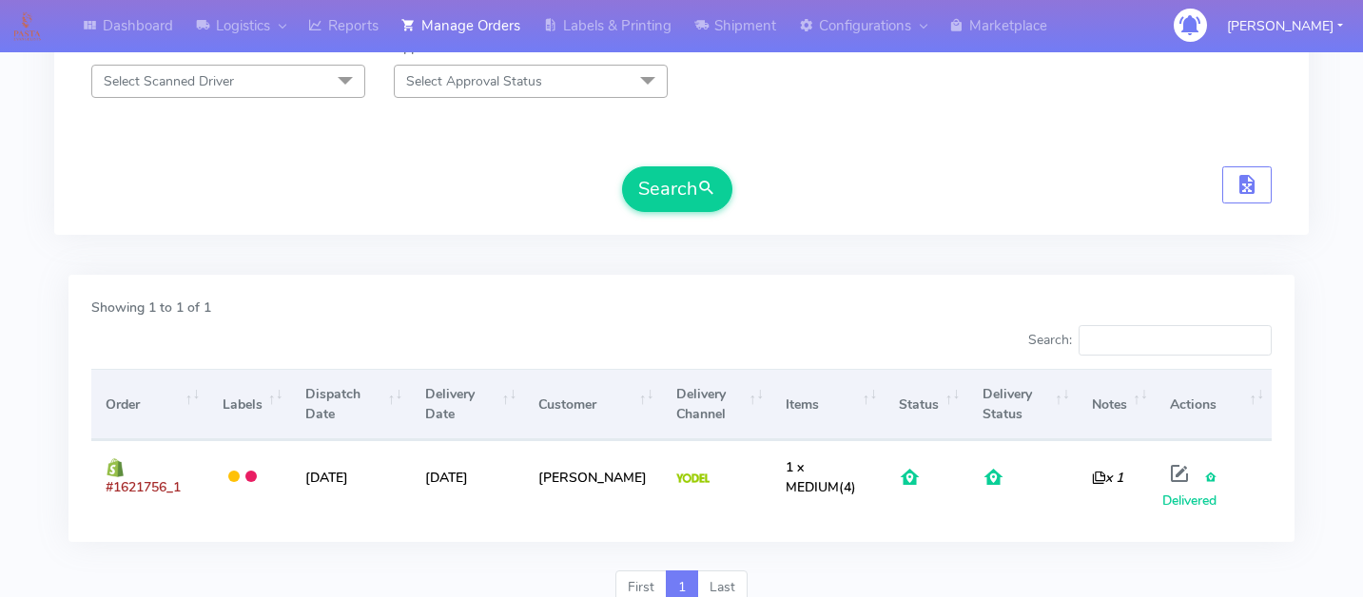
click at [572, 271] on div "Showing 1 to 1 of 1 Search: Order Labels Dispatch Date Delivery Date Customer D…" at bounding box center [681, 416] width 1254 height 307
click at [533, 246] on div "1621756 Select Order Type Select All MEALS ATAVI One Off Pasta Club Gift Kit Ev…" at bounding box center [681, 7] width 1254 height 513
click at [923, 545] on div "Showing 1 to 1 of 1 Search: Order Labels Dispatch Date Delivery Date Customer D…" at bounding box center [681, 423] width 1254 height 296
click at [807, 105] on form "1621756 Select Order Type Select All MEALS ATAVI One Off Pasta Club Gift Kit Ev…" at bounding box center [681, 4] width 1180 height 416
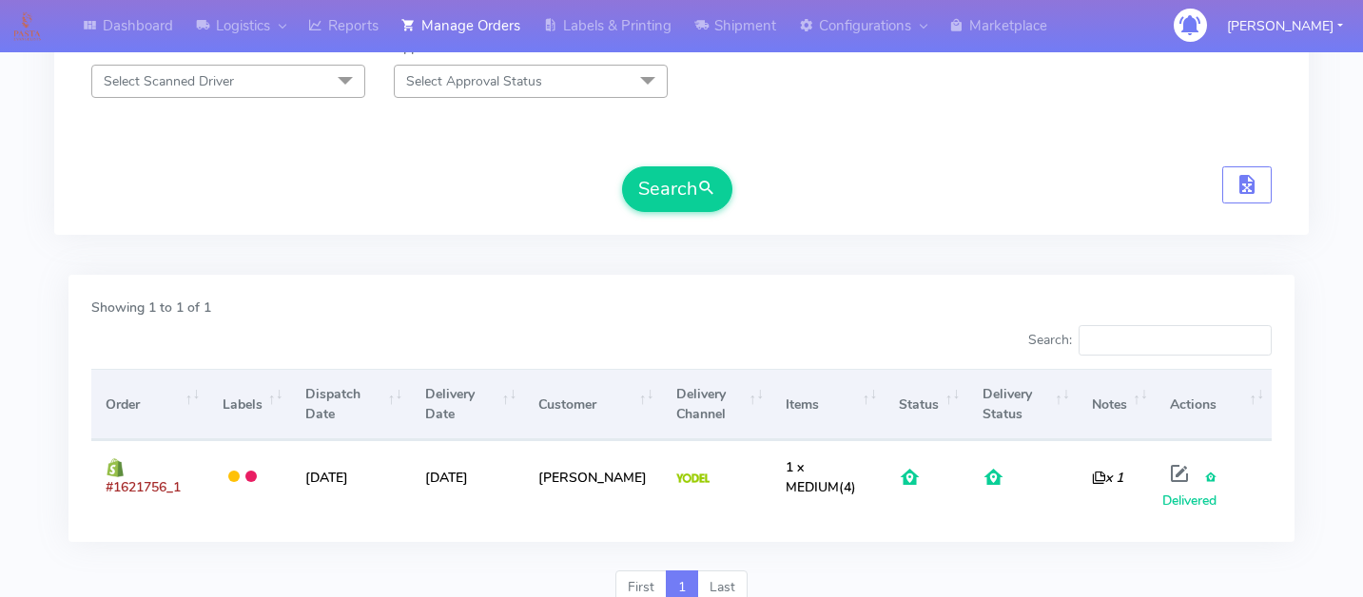
scroll to position [0, 0]
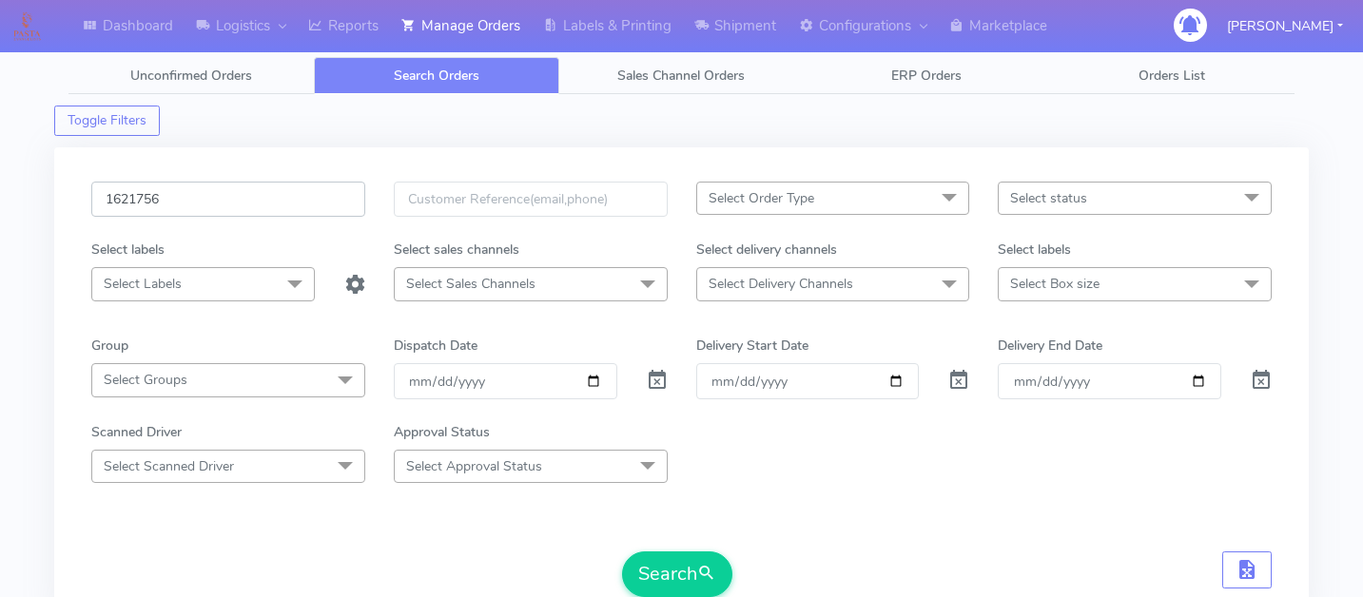
click at [218, 214] on input "1621756" at bounding box center [228, 199] width 274 height 35
paste input "1623372"
type input "1623372"
click at [690, 578] on button "Search" at bounding box center [677, 575] width 110 height 46
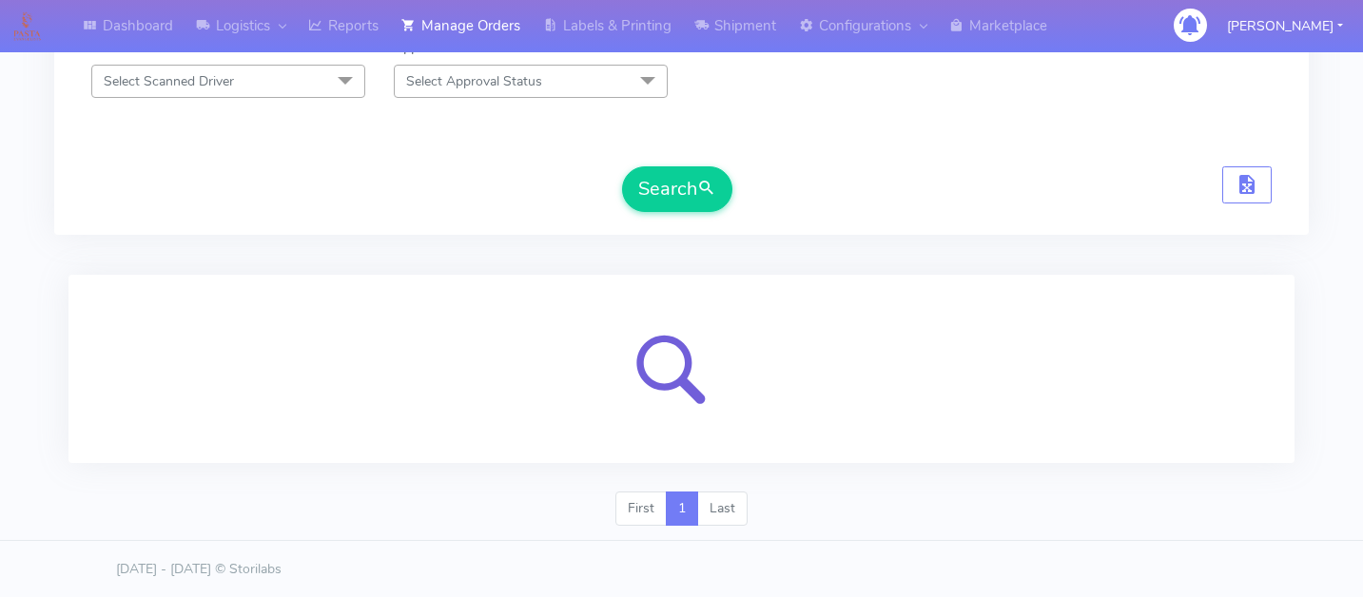
scroll to position [478, 0]
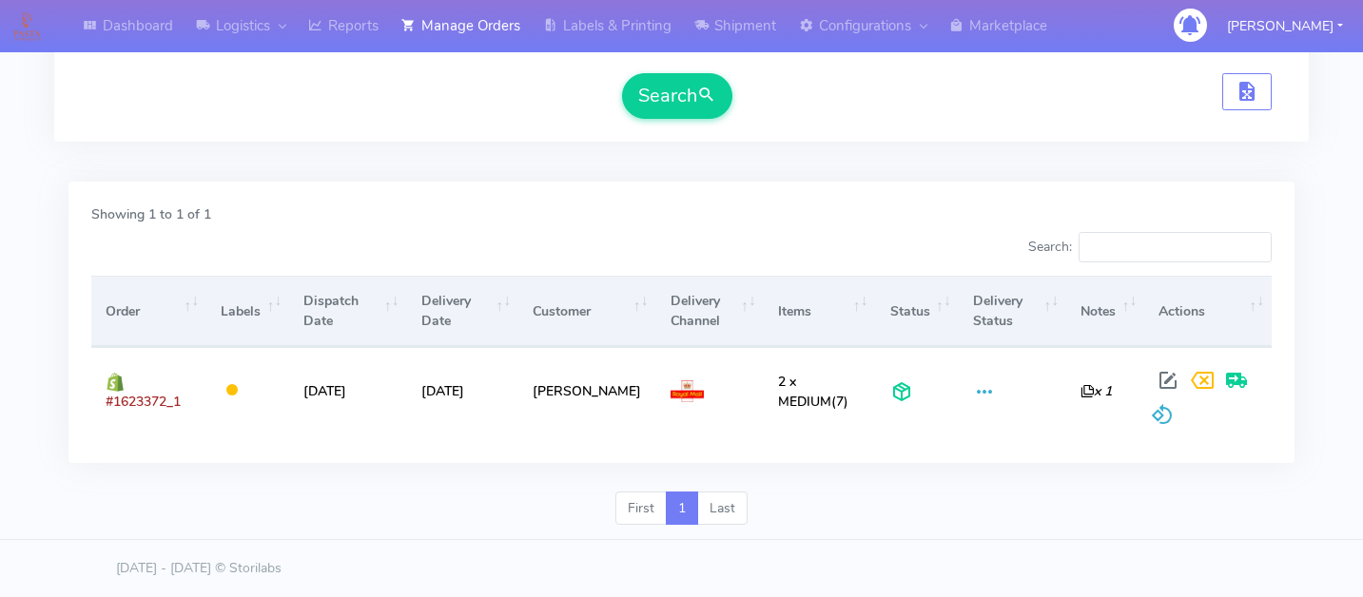
click at [1193, 569] on div at bounding box center [970, 568] width 579 height 20
click at [668, 244] on div at bounding box center [379, 251] width 605 height 38
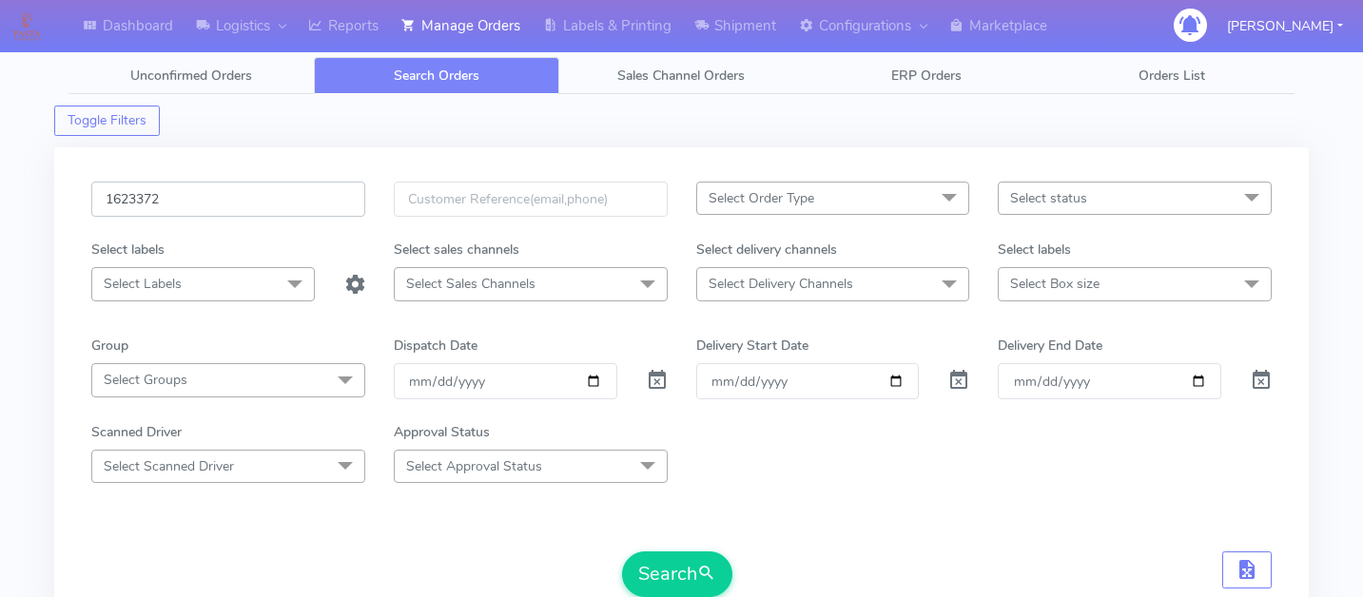
click at [254, 185] on input "1623372" at bounding box center [228, 199] width 274 height 35
paste input "1621772"
type input "1621772"
click at [658, 556] on button "Search" at bounding box center [677, 575] width 110 height 46
click at [238, 218] on div "1621772" at bounding box center [228, 211] width 302 height 58
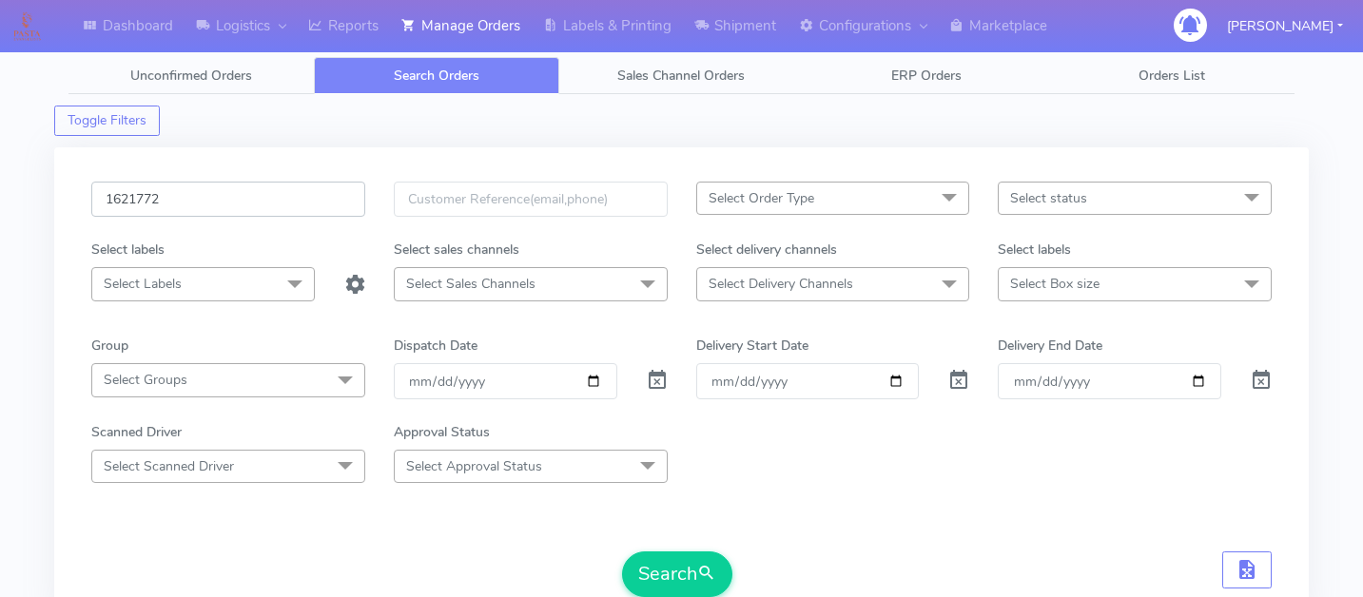
click at [238, 216] on input "1621772" at bounding box center [228, 199] width 274 height 35
paste input "1619504A"
type input "1619504A"
click at [677, 561] on button "Search" at bounding box center [677, 575] width 110 height 46
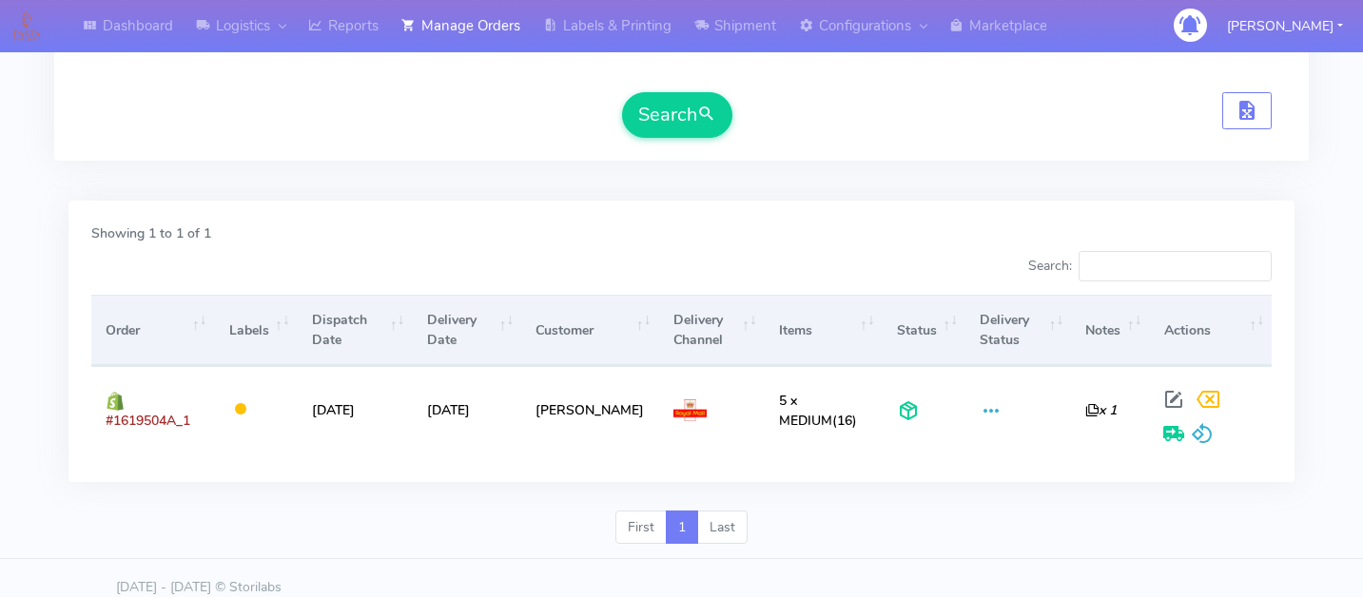
scroll to position [474, 0]
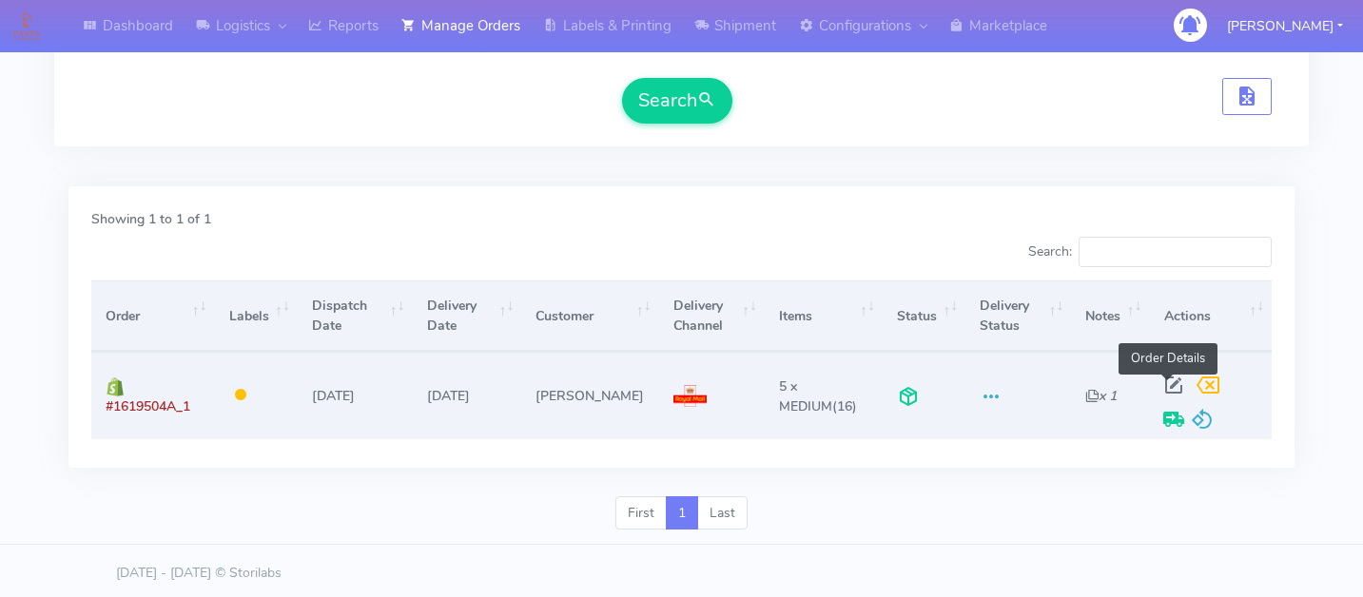
click at [1174, 388] on span at bounding box center [1173, 389] width 34 height 18
select select "3"
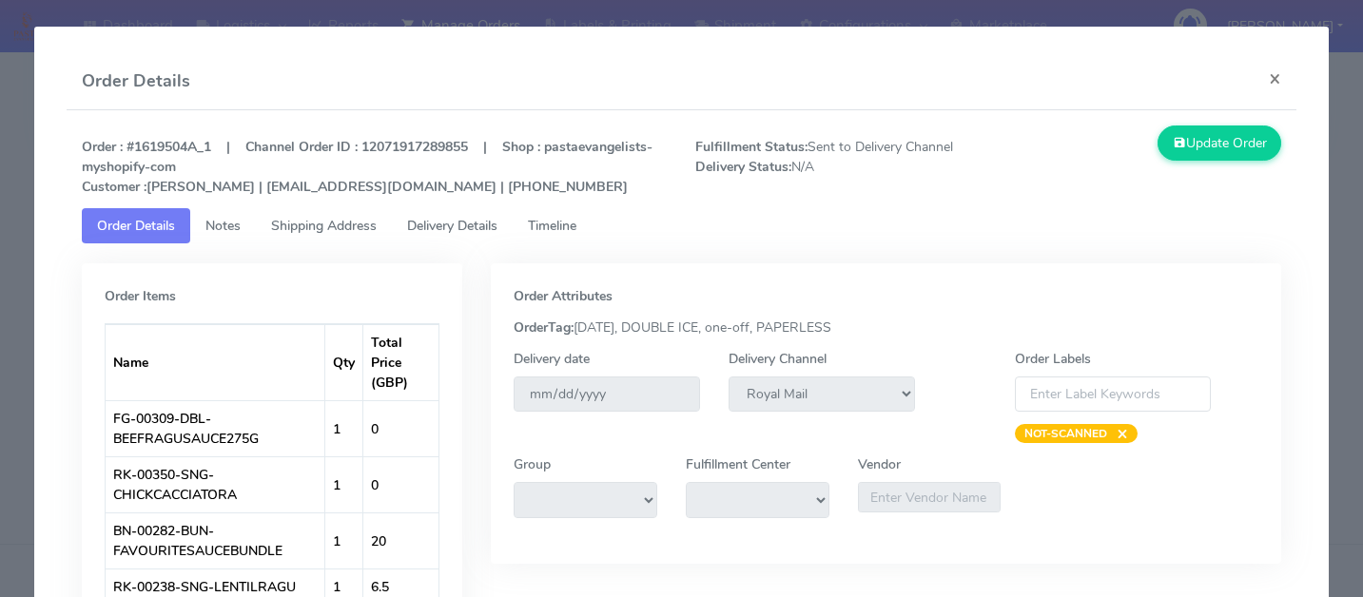
click at [527, 218] on link "Timeline" at bounding box center [552, 225] width 79 height 35
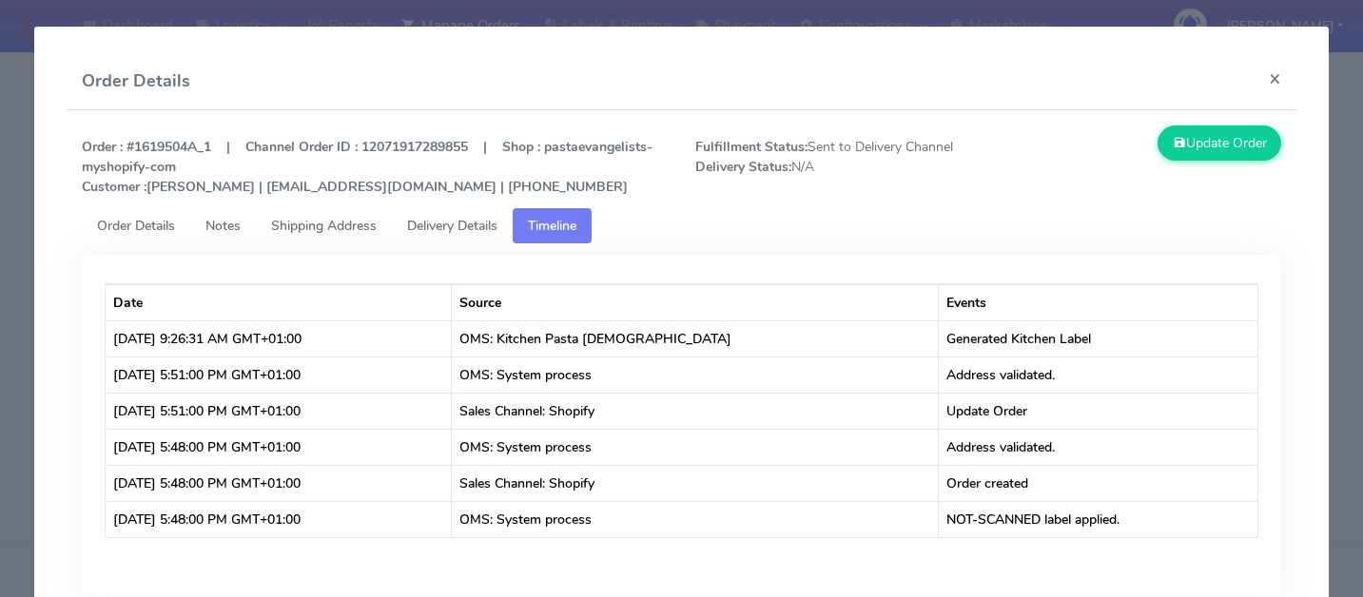
click at [449, 223] on span "Delivery Details" at bounding box center [452, 226] width 90 height 18
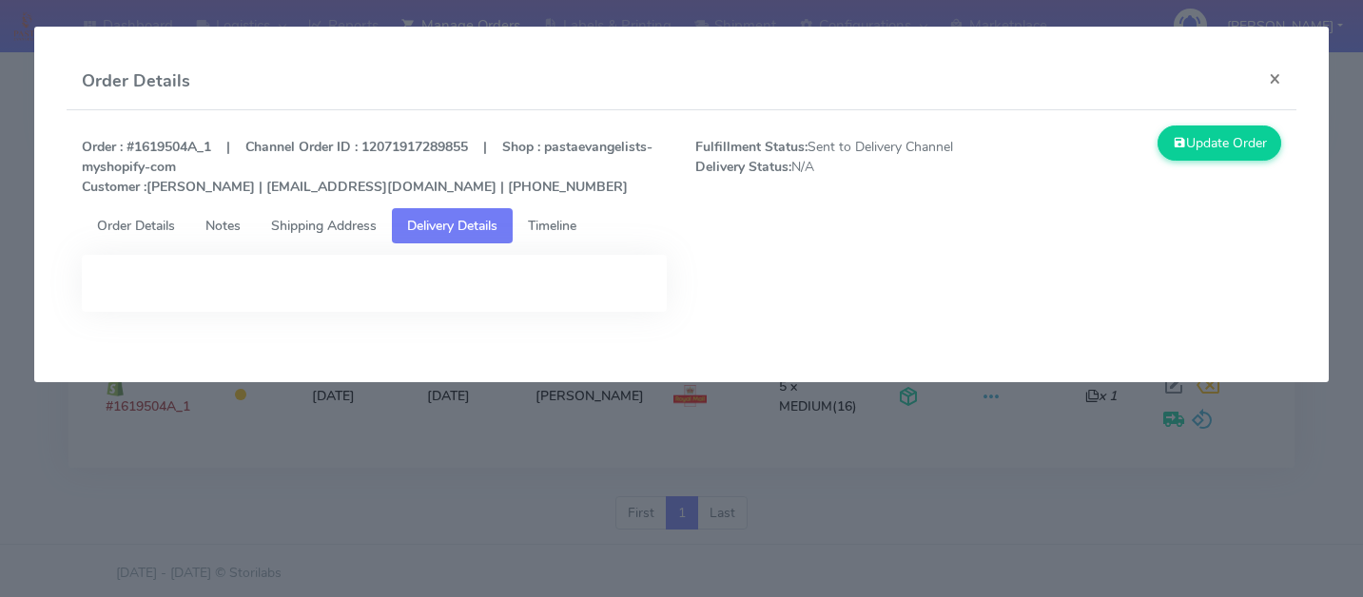
click at [321, 217] on span "Shipping Address" at bounding box center [324, 226] width 106 height 18
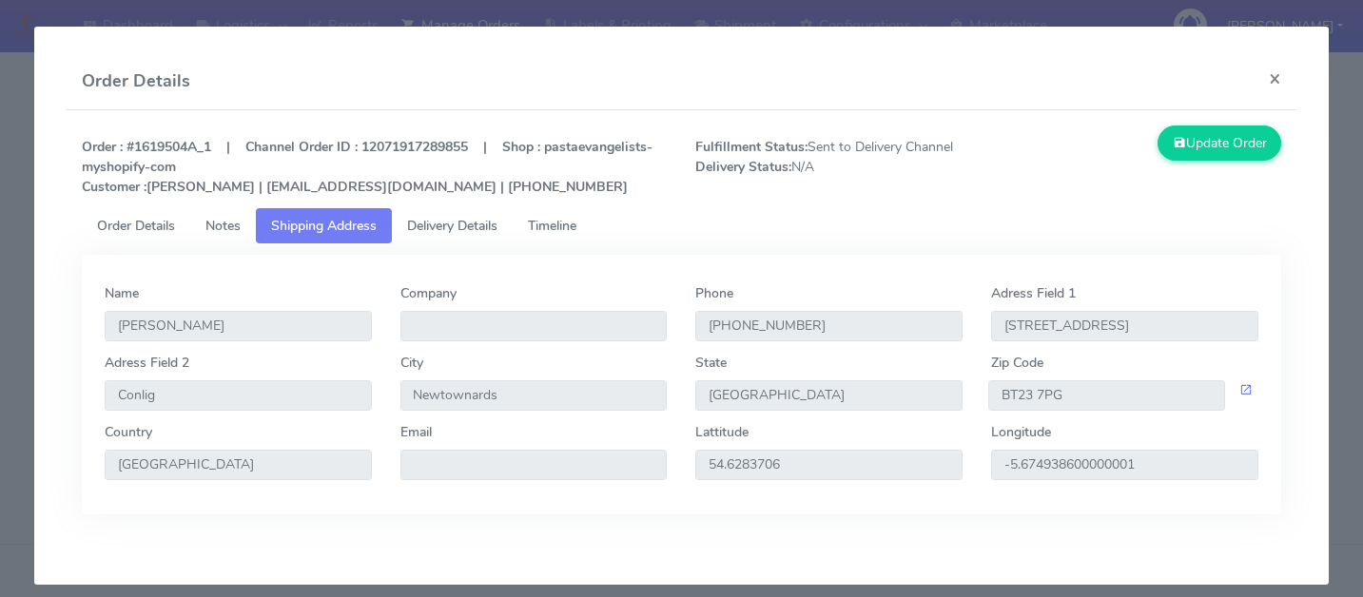
click at [553, 235] on link "Timeline" at bounding box center [552, 225] width 79 height 35
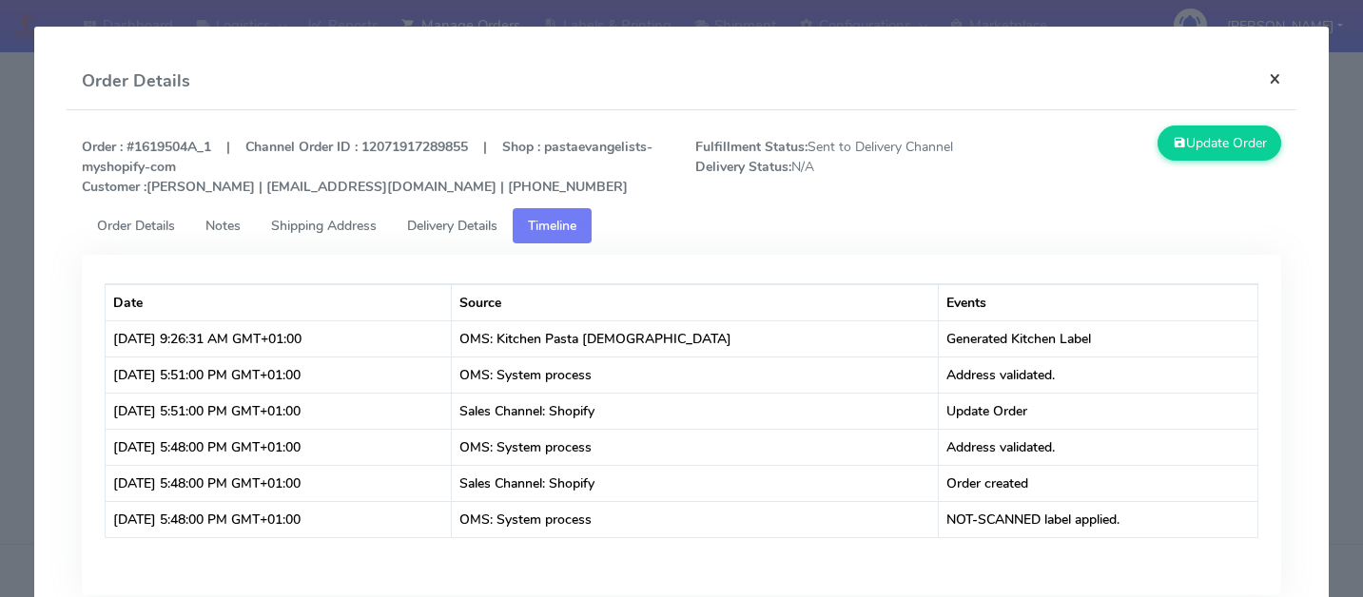
click at [1280, 89] on button "×" at bounding box center [1274, 78] width 43 height 50
